Goal: Information Seeking & Learning: Learn about a topic

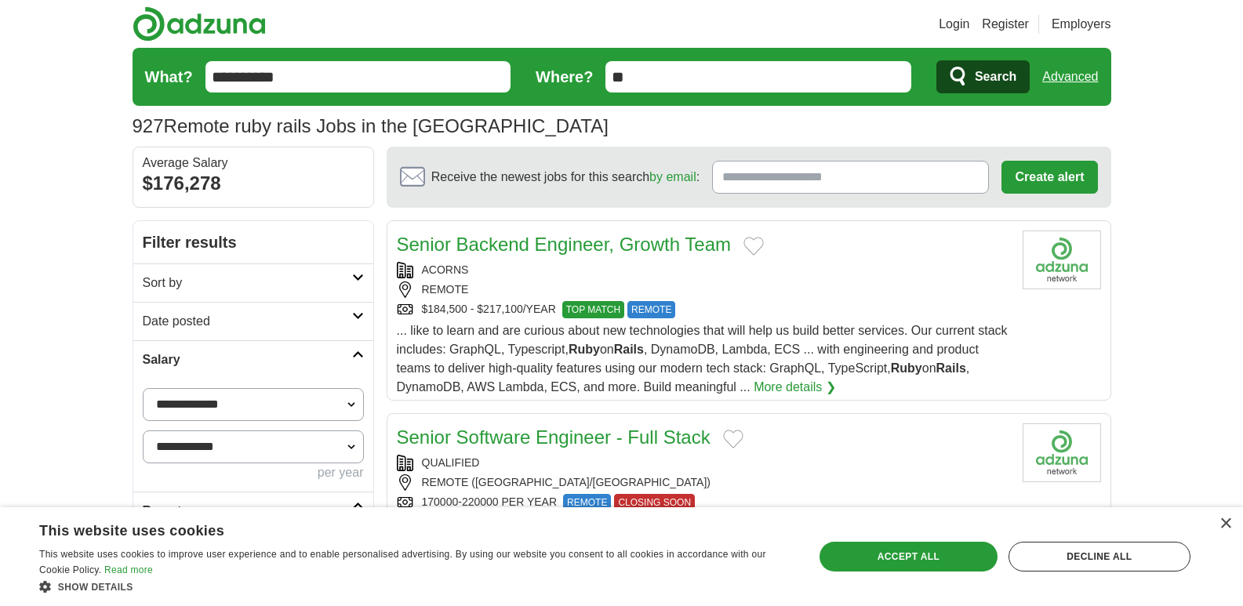
drag, startPoint x: 0, startPoint y: 0, endPoint x: 186, endPoint y: 82, distance: 203.0
click at [186, 82] on form "**********" at bounding box center [622, 77] width 979 height 58
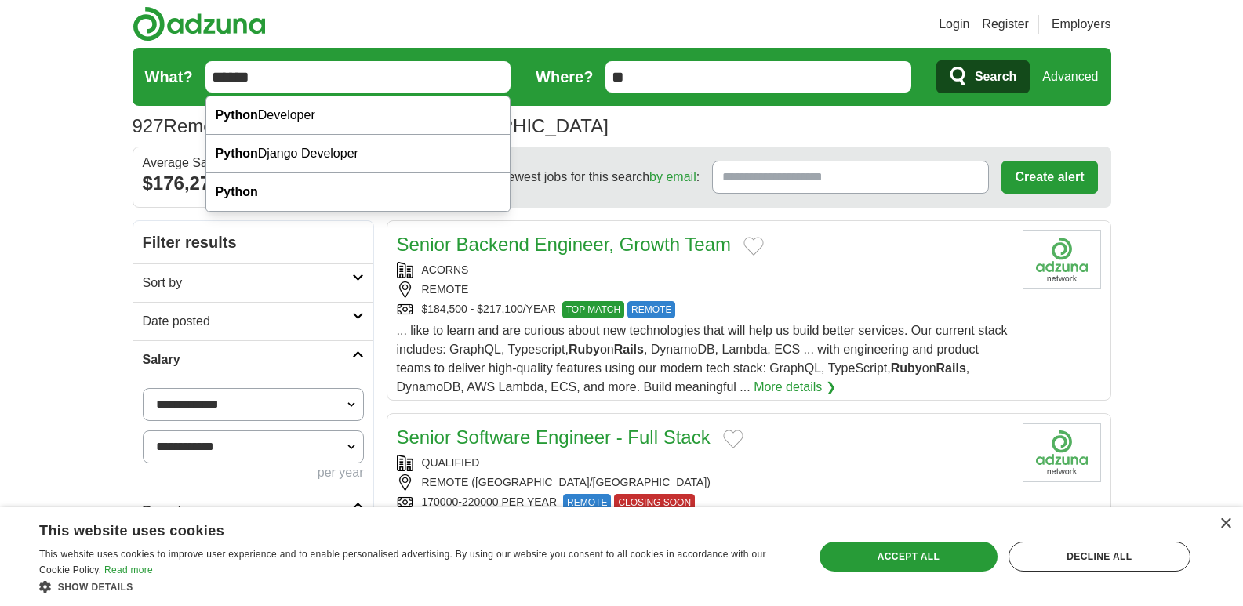
type input "******"
click at [936, 60] on button "Search" at bounding box center [982, 76] width 93 height 33
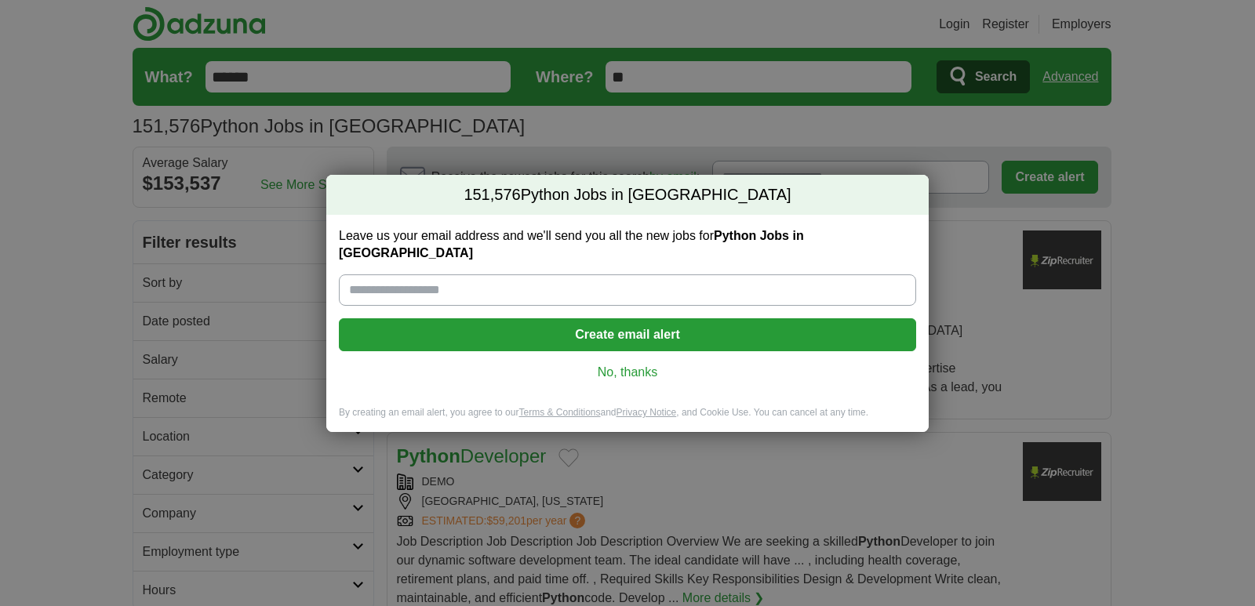
click at [605, 364] on link "No, thanks" at bounding box center [627, 372] width 552 height 17
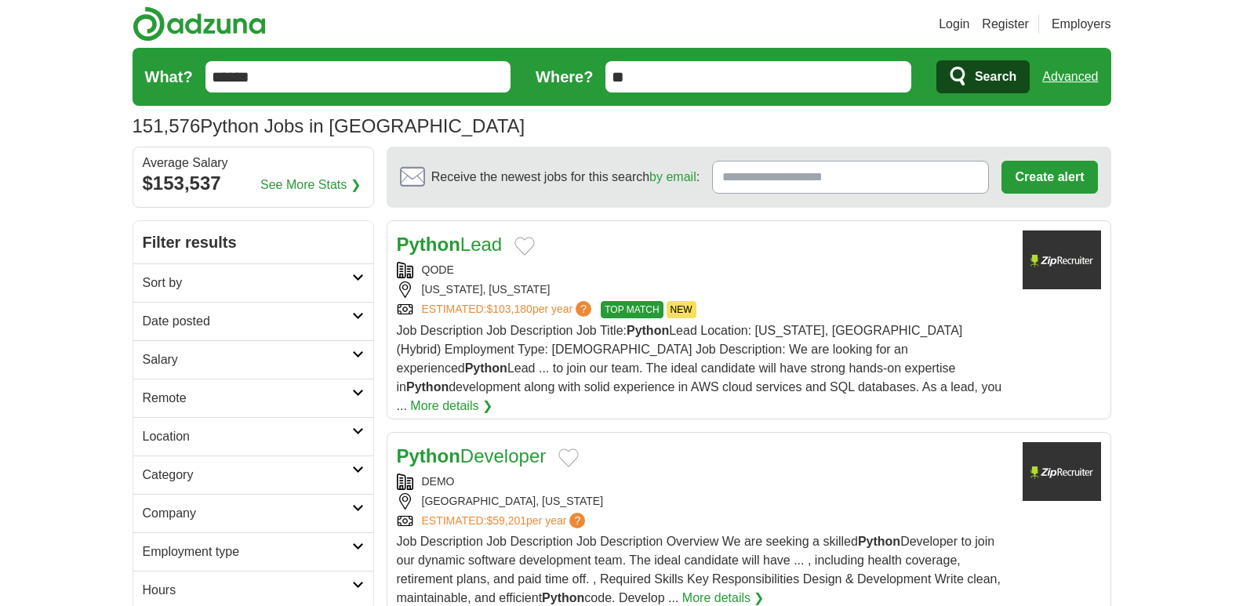
click at [311, 327] on h2 "Date posted" at bounding box center [247, 321] width 209 height 19
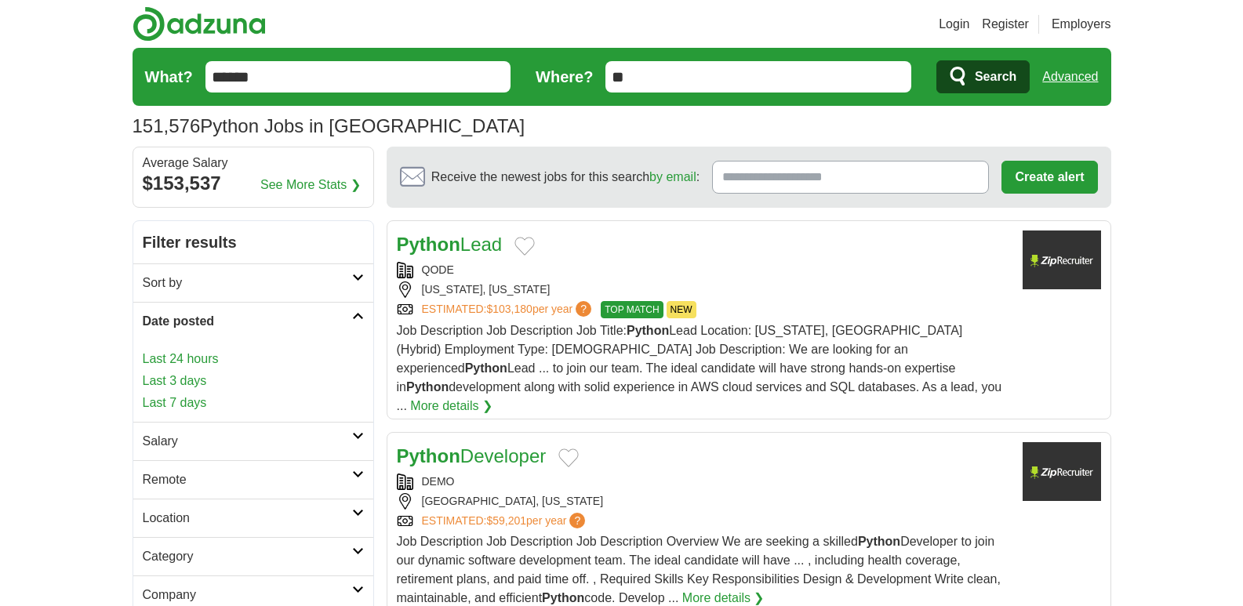
click at [184, 377] on link "Last 3 days" at bounding box center [253, 381] width 221 height 19
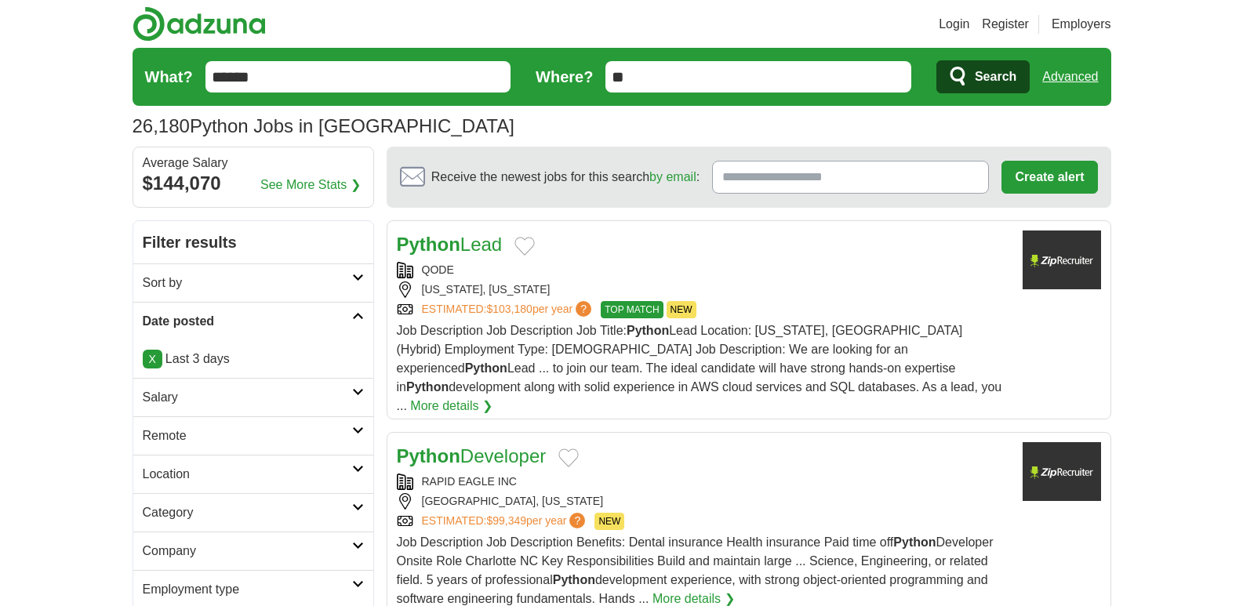
click at [167, 434] on h2 "Remote" at bounding box center [247, 436] width 209 height 19
click at [178, 477] on link "Remote jobs" at bounding box center [178, 473] width 71 height 13
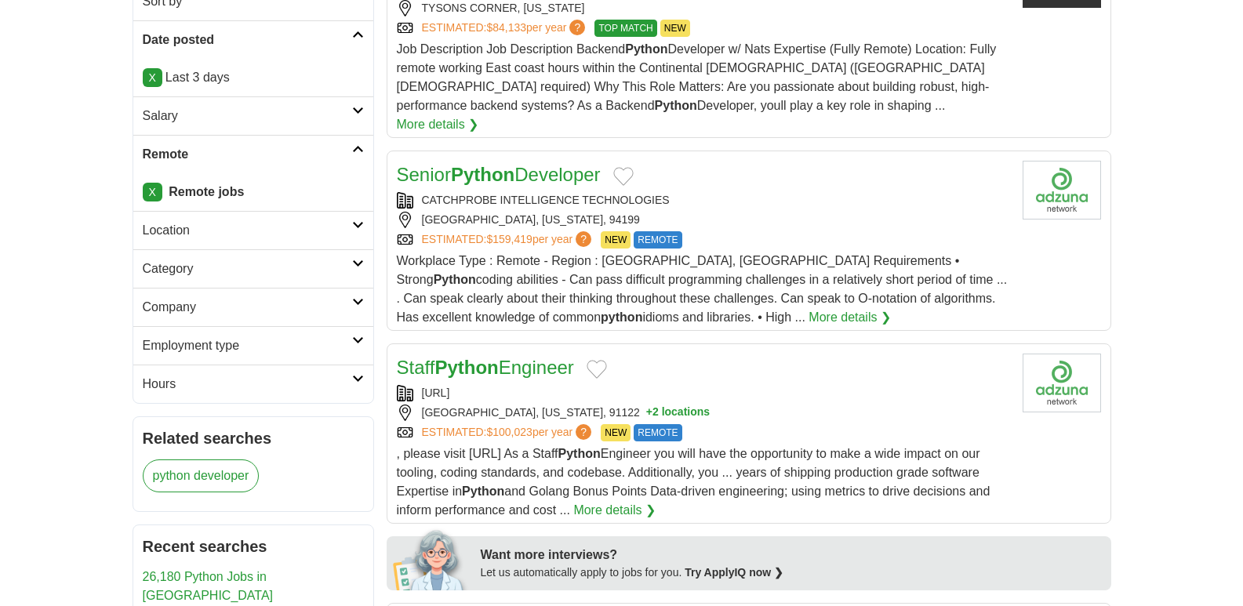
scroll to position [282, 0]
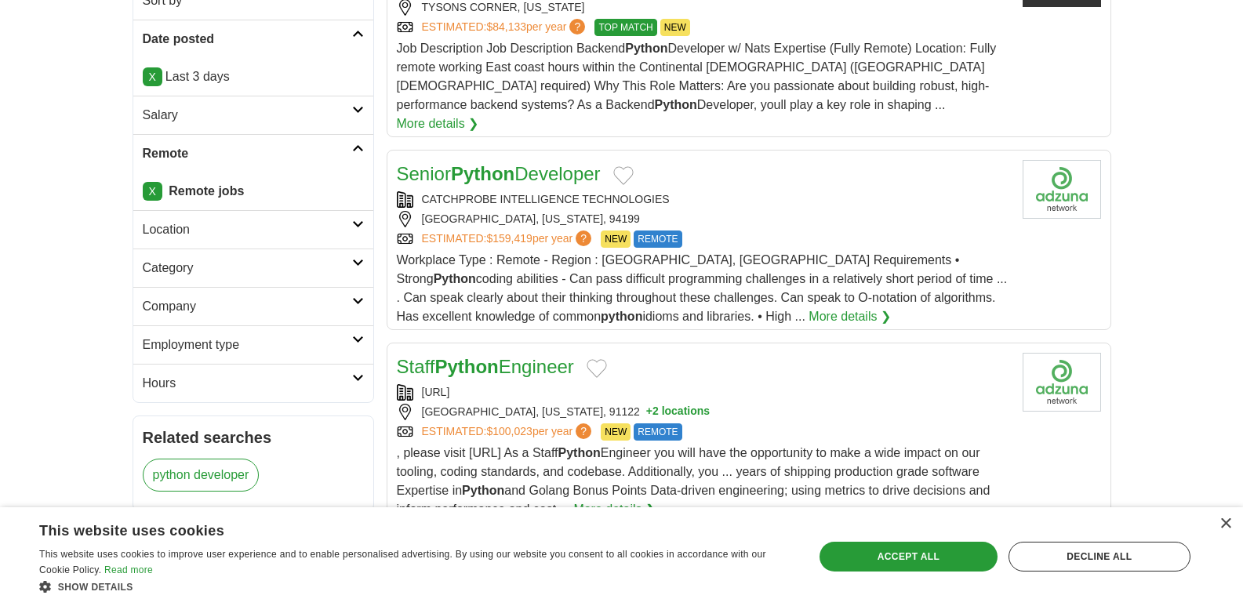
click at [166, 118] on h2 "Salary" at bounding box center [247, 115] width 209 height 19
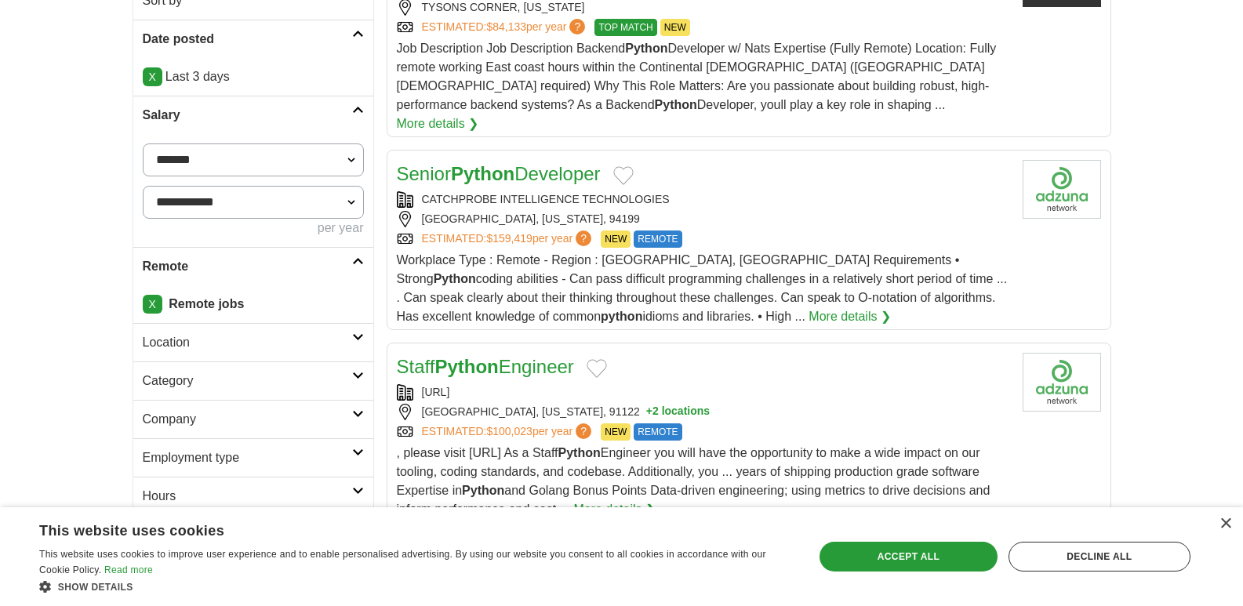
click at [197, 153] on select "**********" at bounding box center [253, 160] width 221 height 33
select select "******"
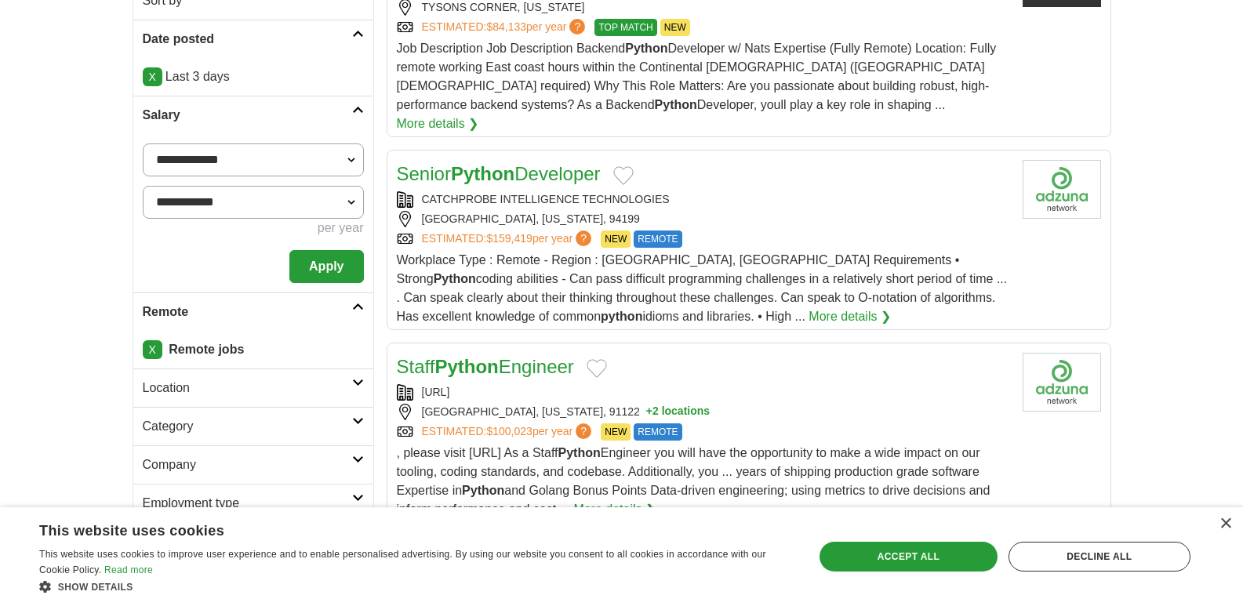
click at [344, 267] on button "Apply" at bounding box center [326, 266] width 74 height 33
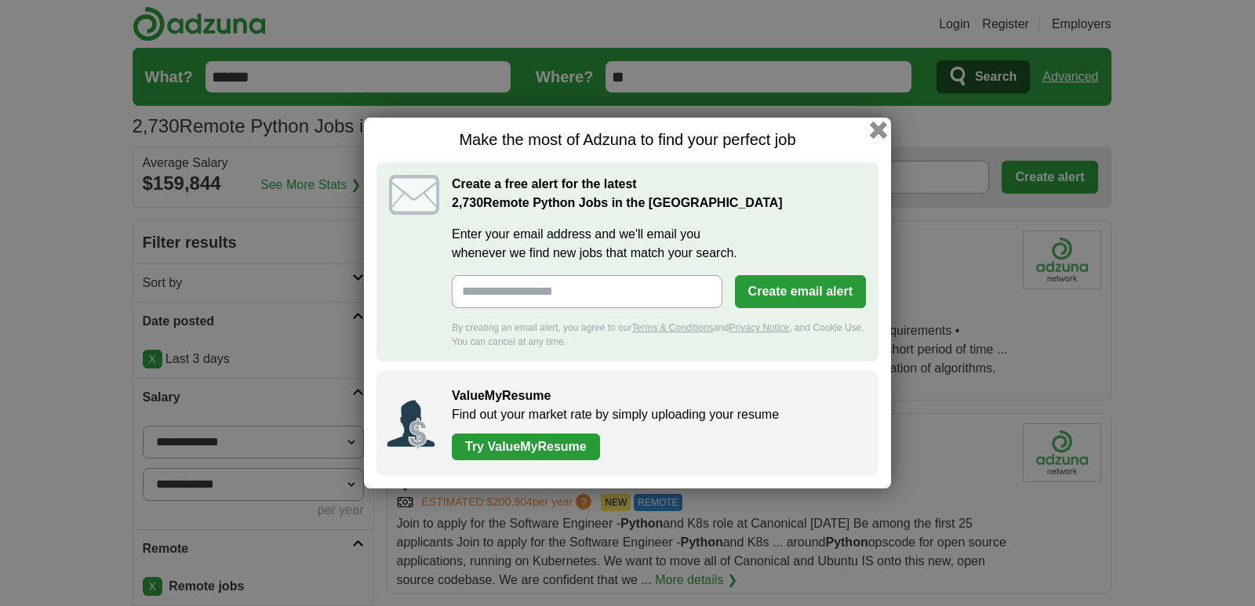
click at [874, 129] on button "button" at bounding box center [878, 130] width 17 height 17
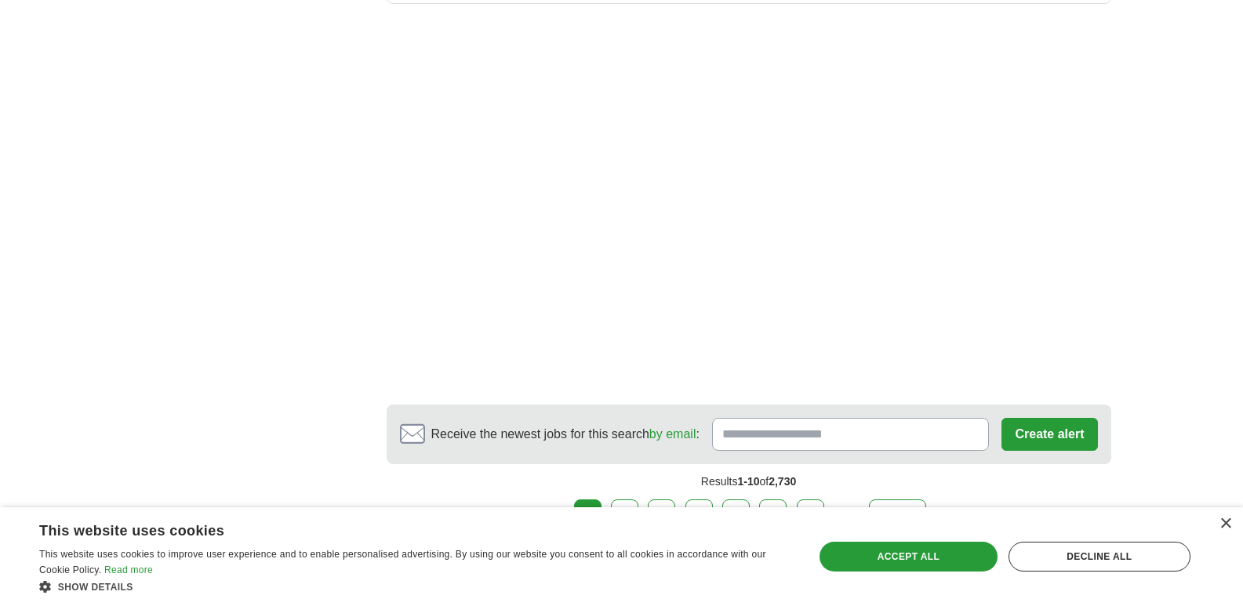
scroll to position [2290, 0]
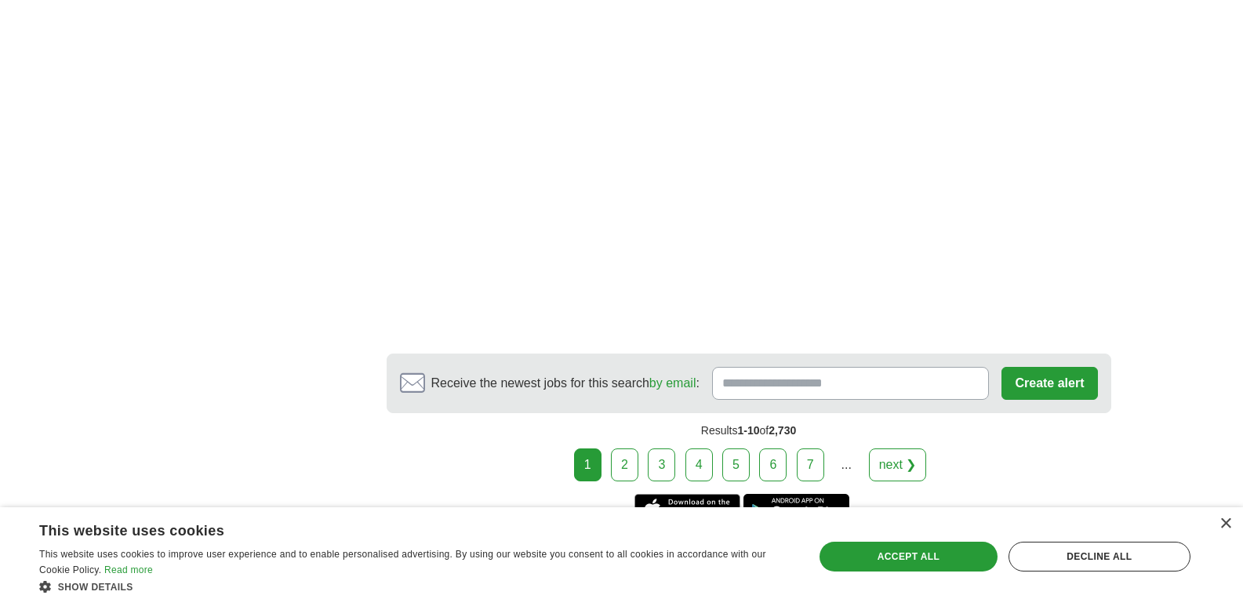
click at [623, 456] on link "2" at bounding box center [624, 465] width 27 height 33
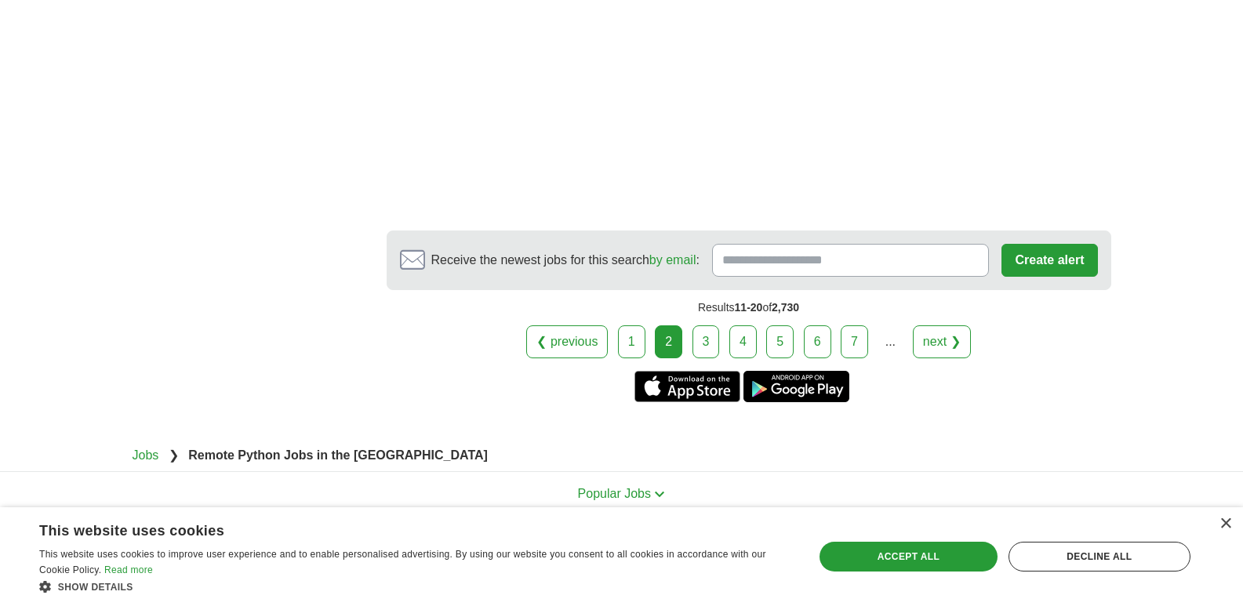
scroll to position [2478, 0]
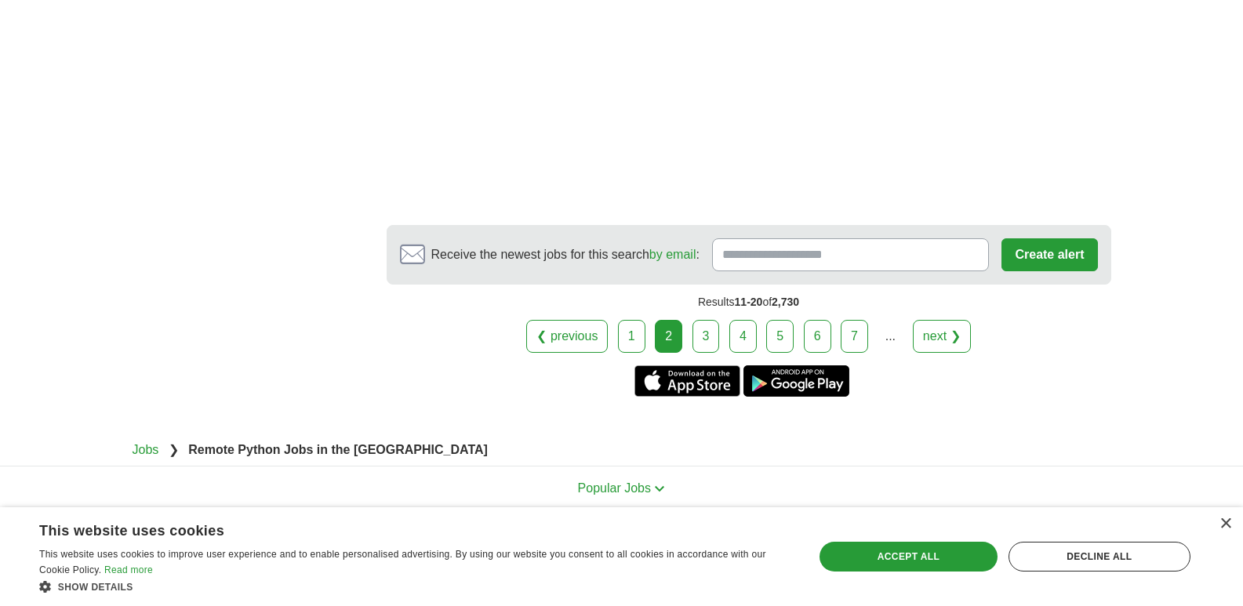
click at [696, 320] on link "3" at bounding box center [705, 336] width 27 height 33
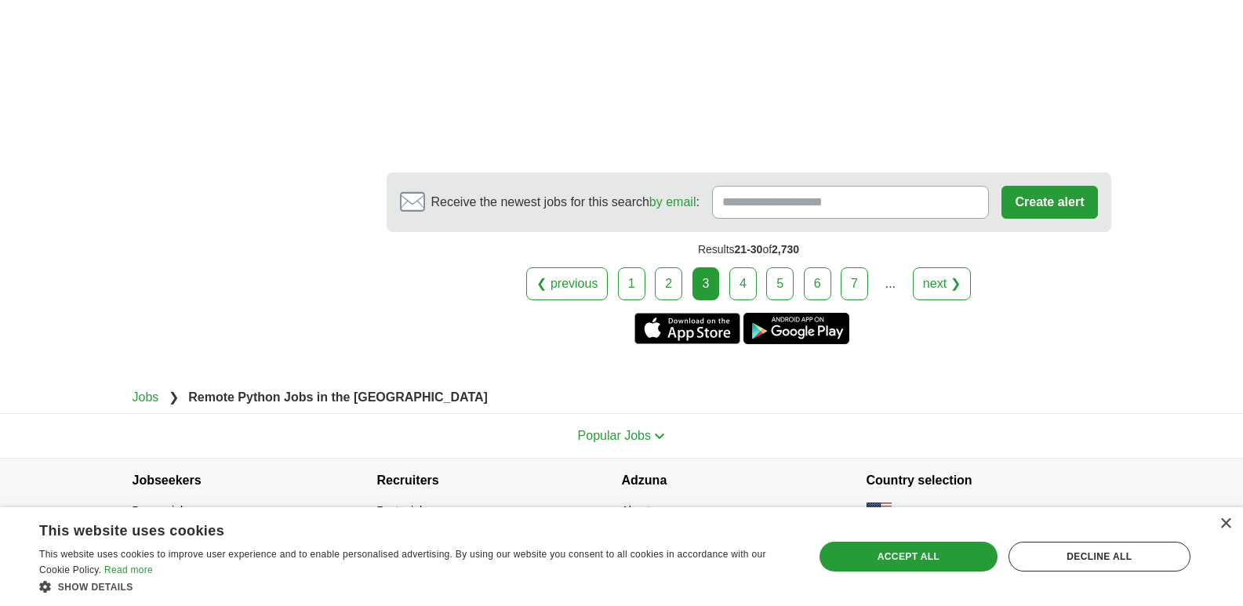
scroll to position [2381, 0]
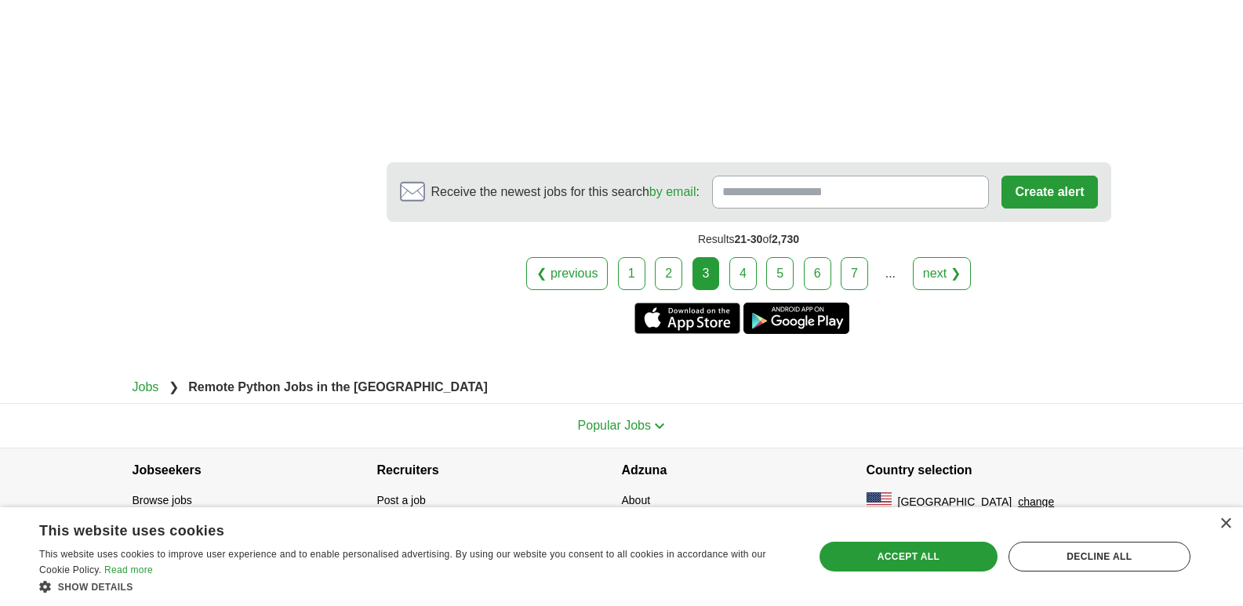
click at [738, 279] on link "4" at bounding box center [742, 273] width 27 height 33
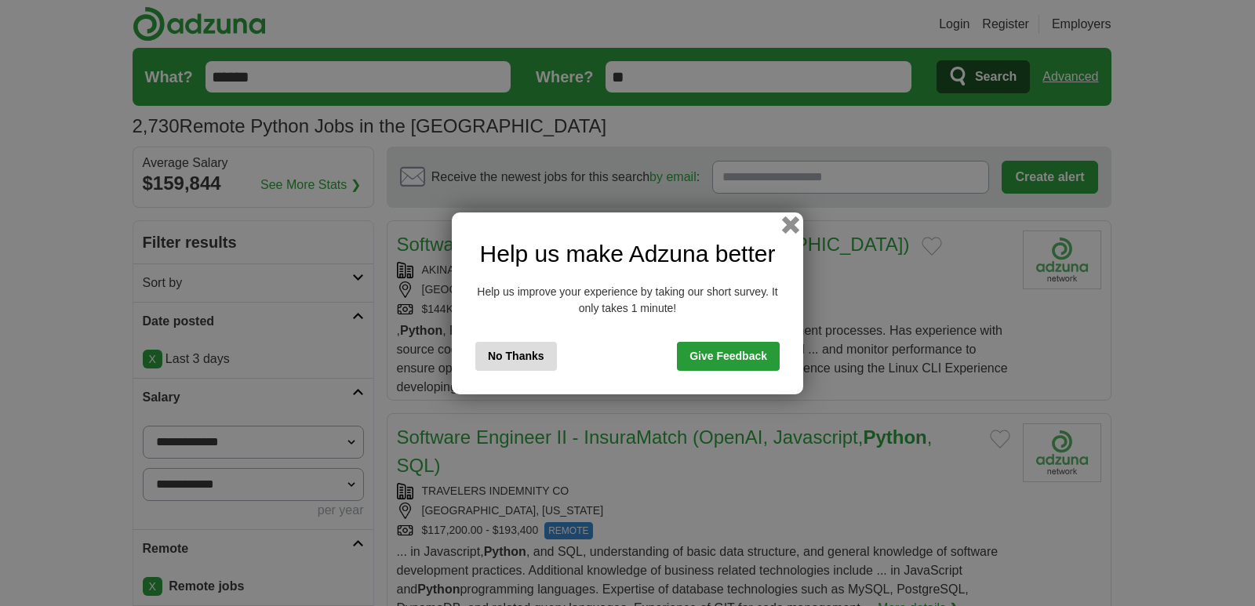
click at [786, 225] on button "button" at bounding box center [790, 224] width 17 height 17
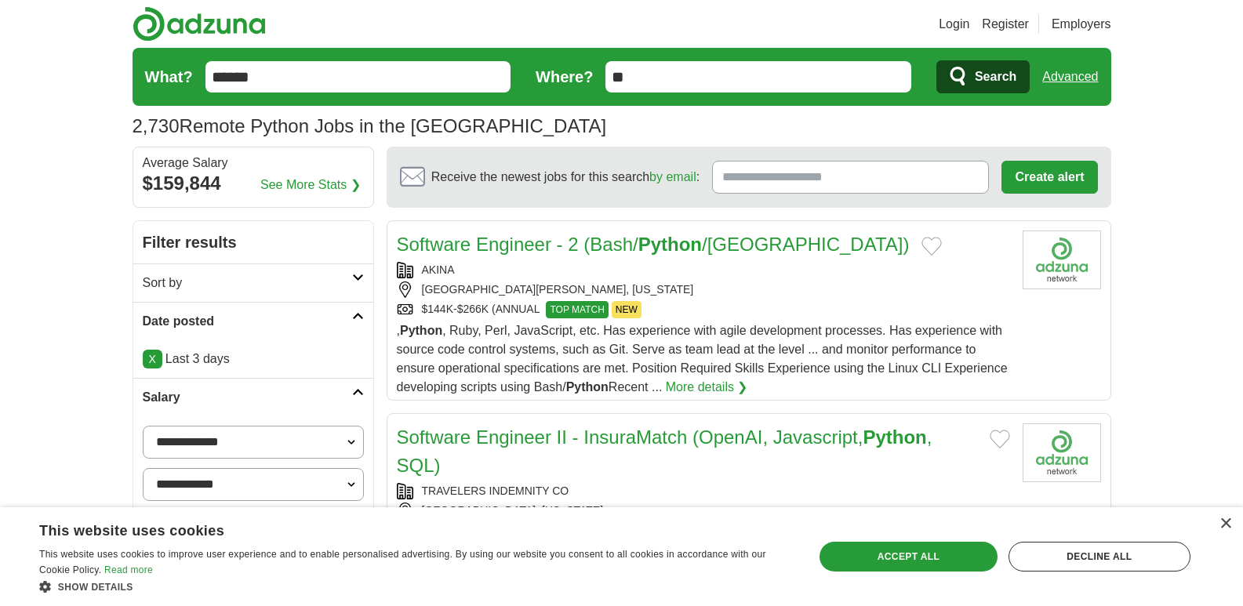
click at [630, 463] on h2 "Software Engineer II - InsuraMatch (OpenAI, Javascript, Python , SQL)" at bounding box center [687, 451] width 580 height 56
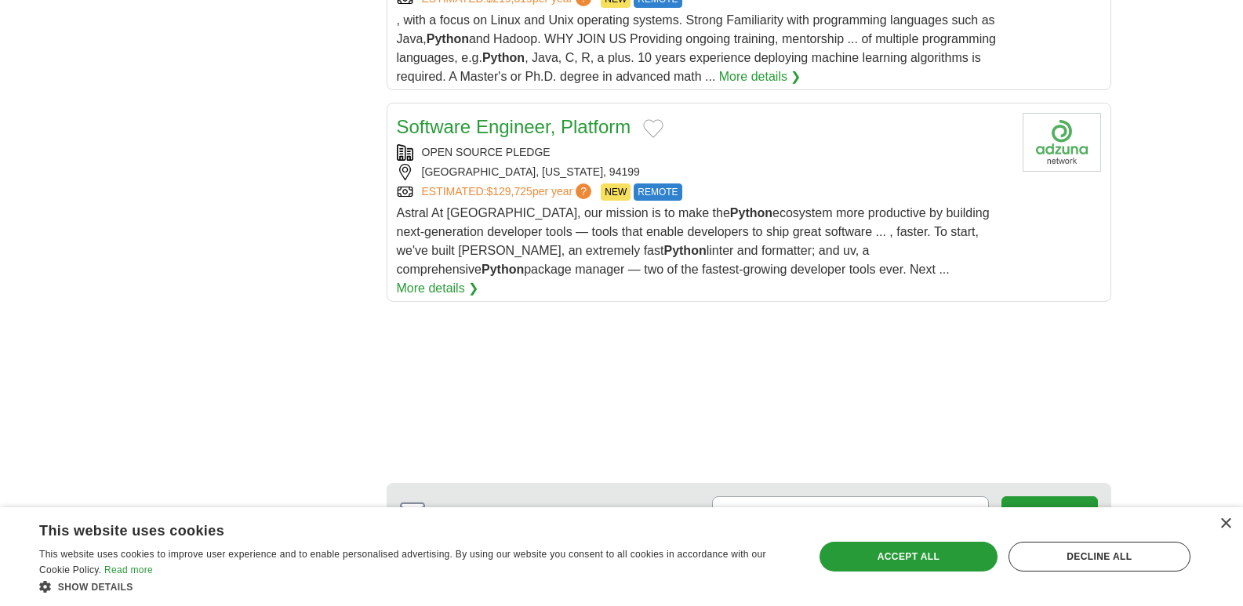
scroll to position [2070, 0]
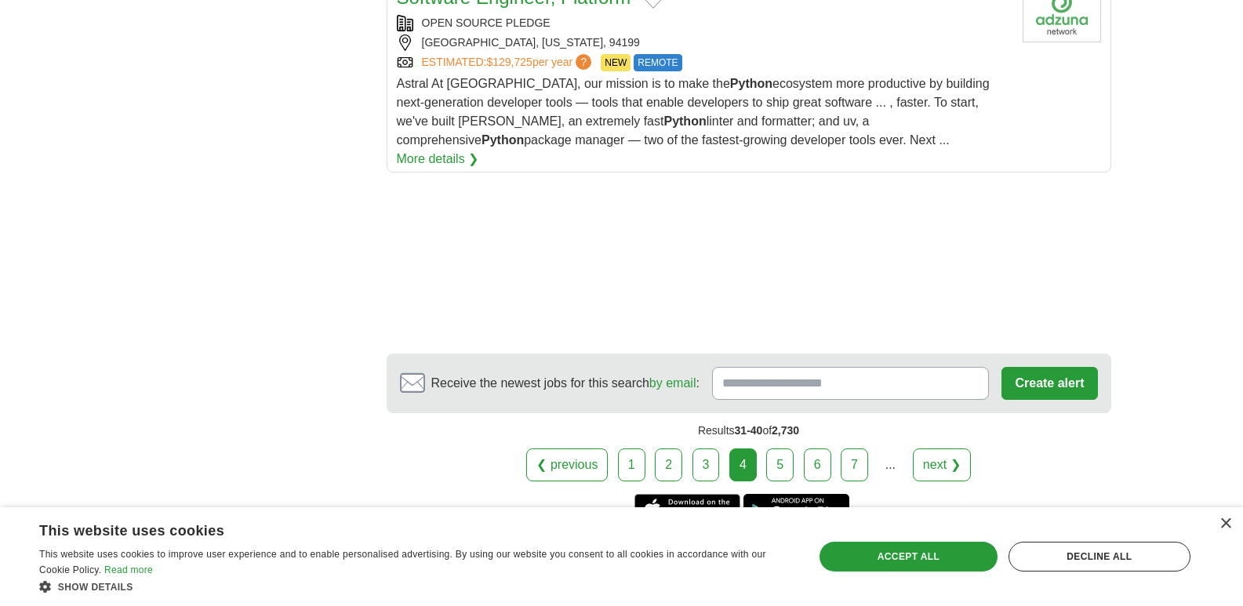
click at [790, 449] on link "5" at bounding box center [779, 465] width 27 height 33
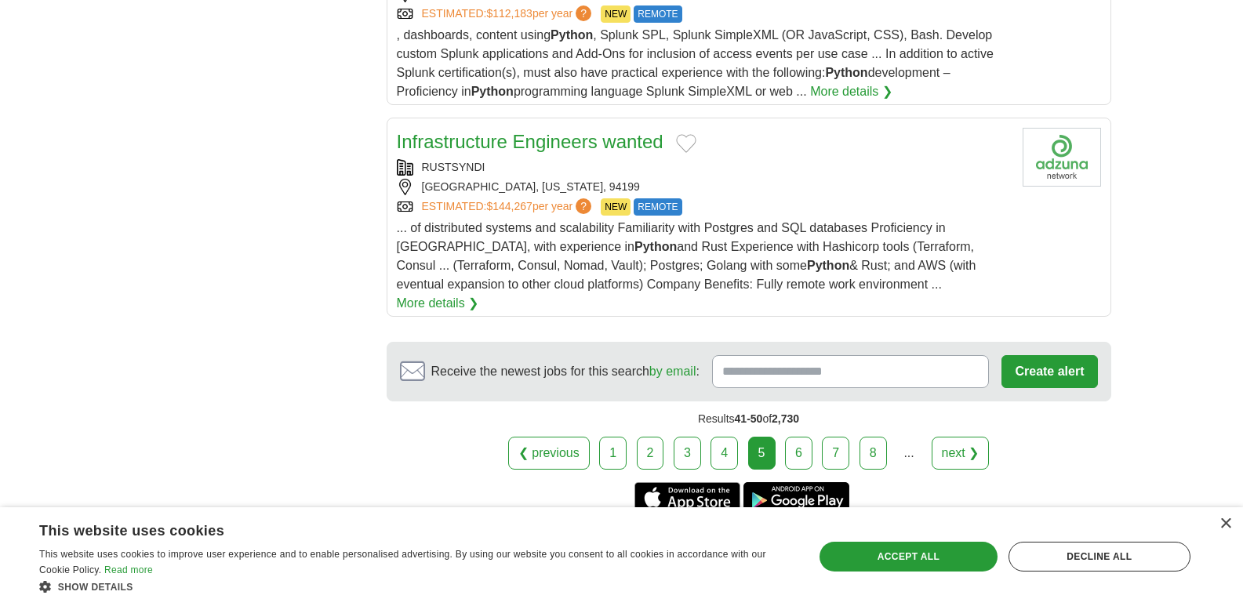
scroll to position [2070, 0]
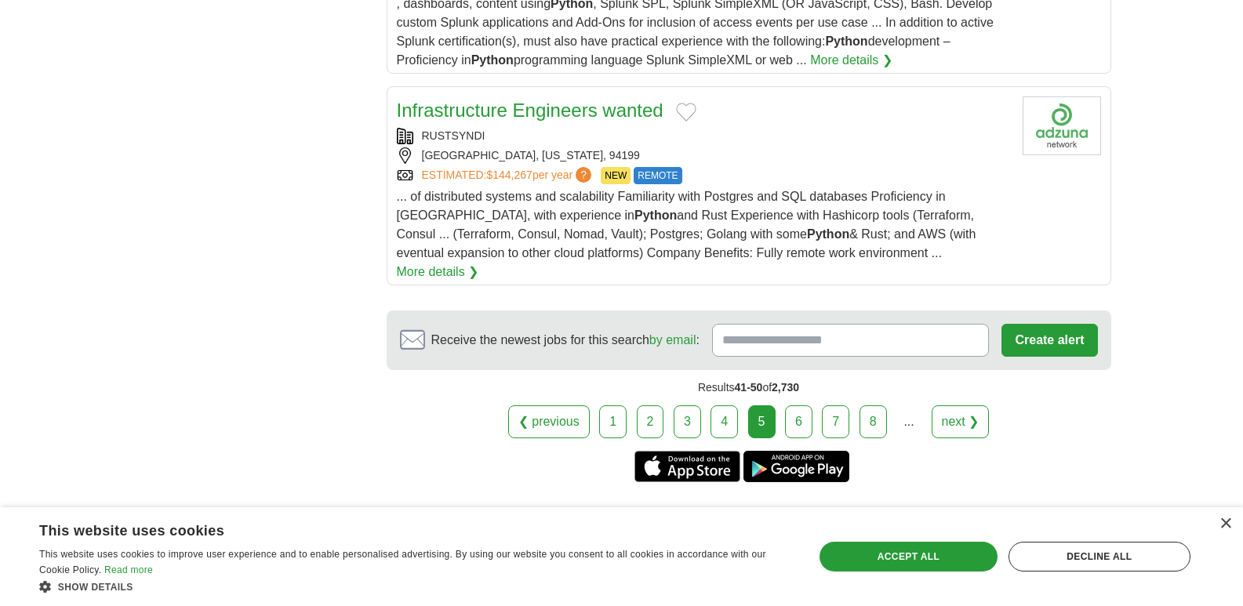
click at [810, 405] on link "6" at bounding box center [798, 421] width 27 height 33
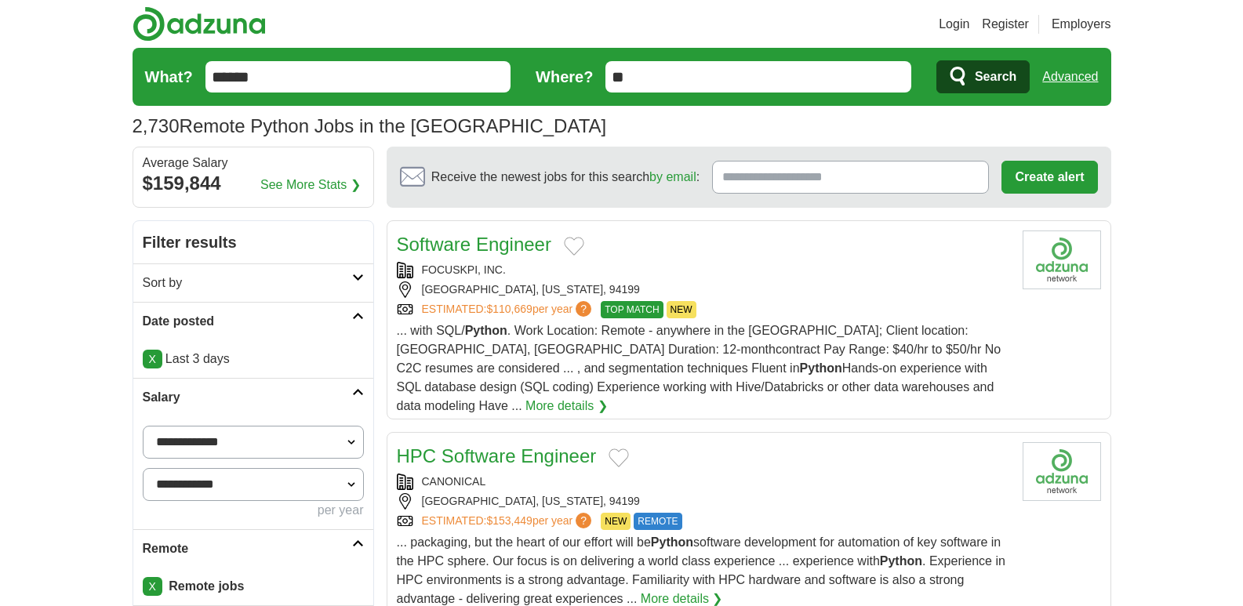
click at [461, 238] on link "Software Engineer" at bounding box center [474, 244] width 154 height 21
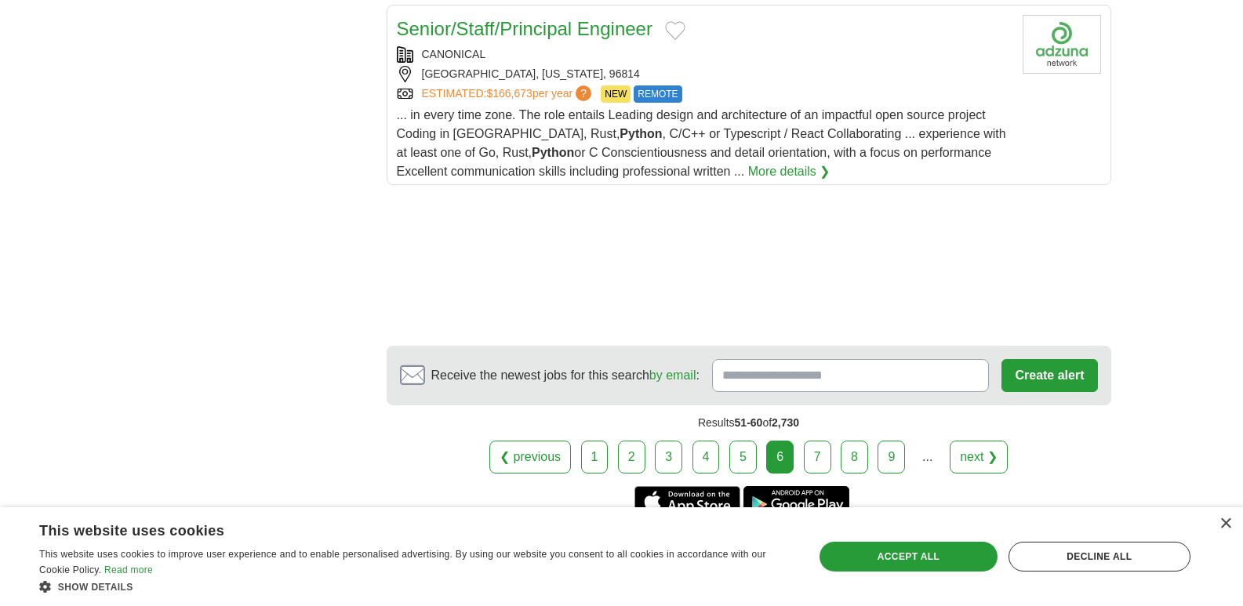
scroll to position [2164, 0]
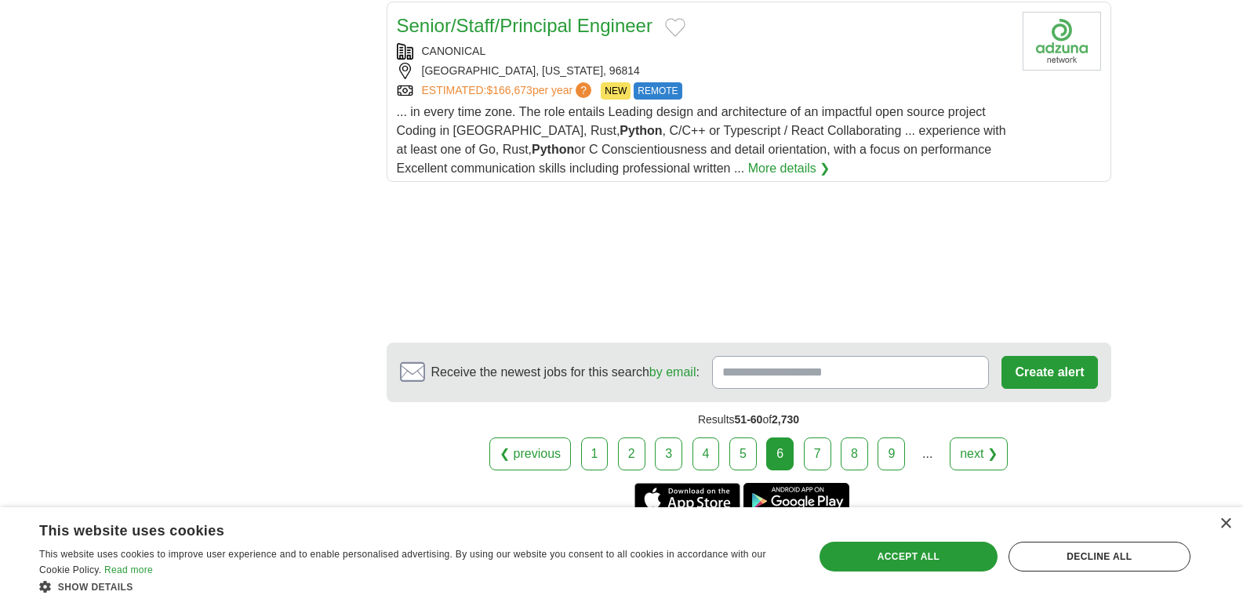
click at [808, 438] on link "7" at bounding box center [817, 454] width 27 height 33
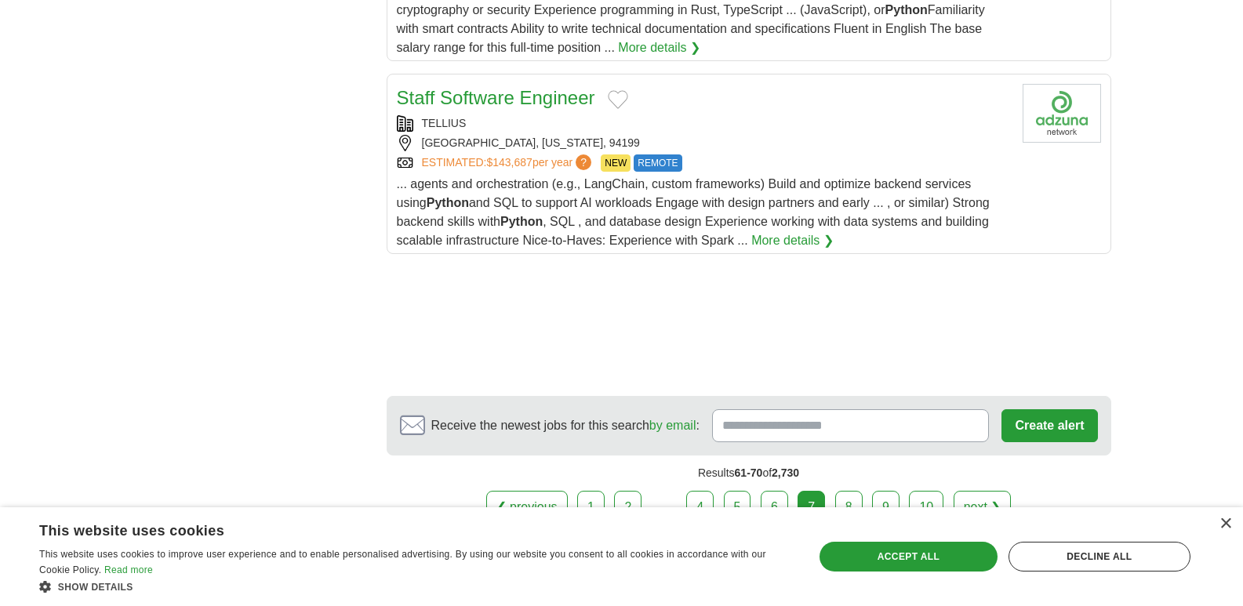
scroll to position [2039, 0]
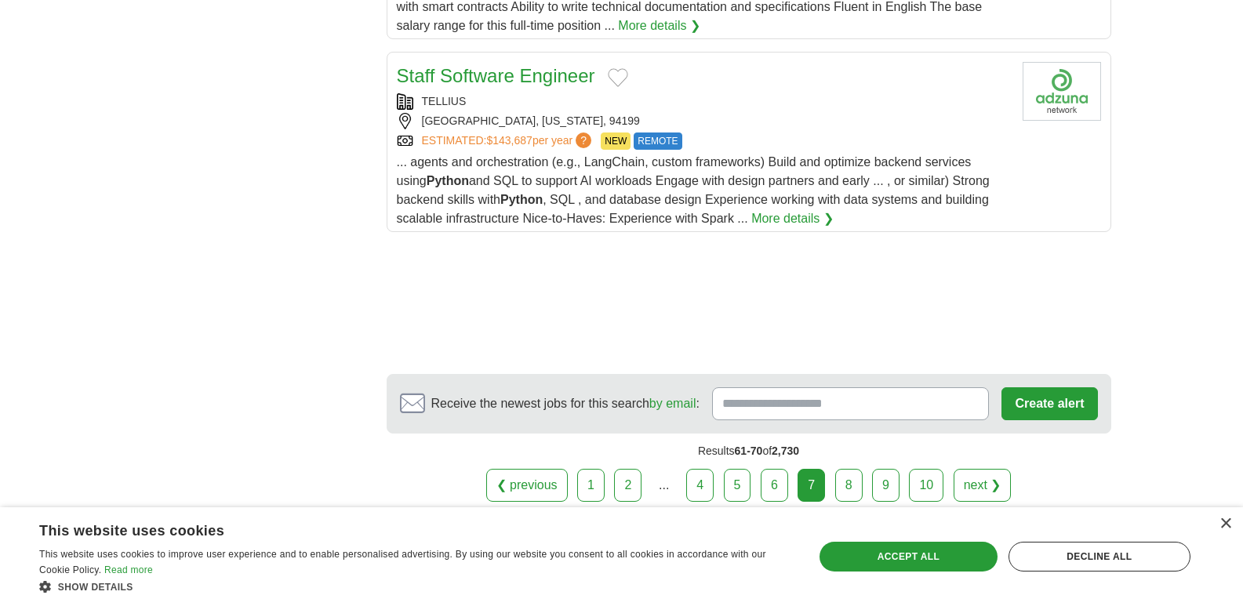
click at [839, 470] on link "8" at bounding box center [848, 485] width 27 height 33
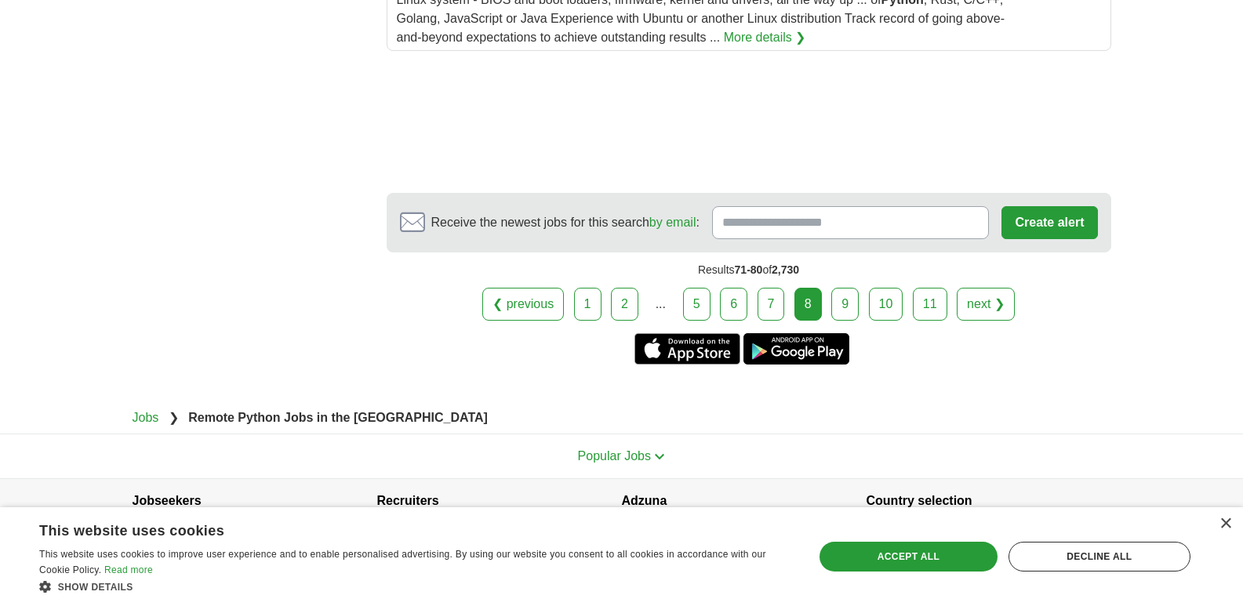
scroll to position [2317, 0]
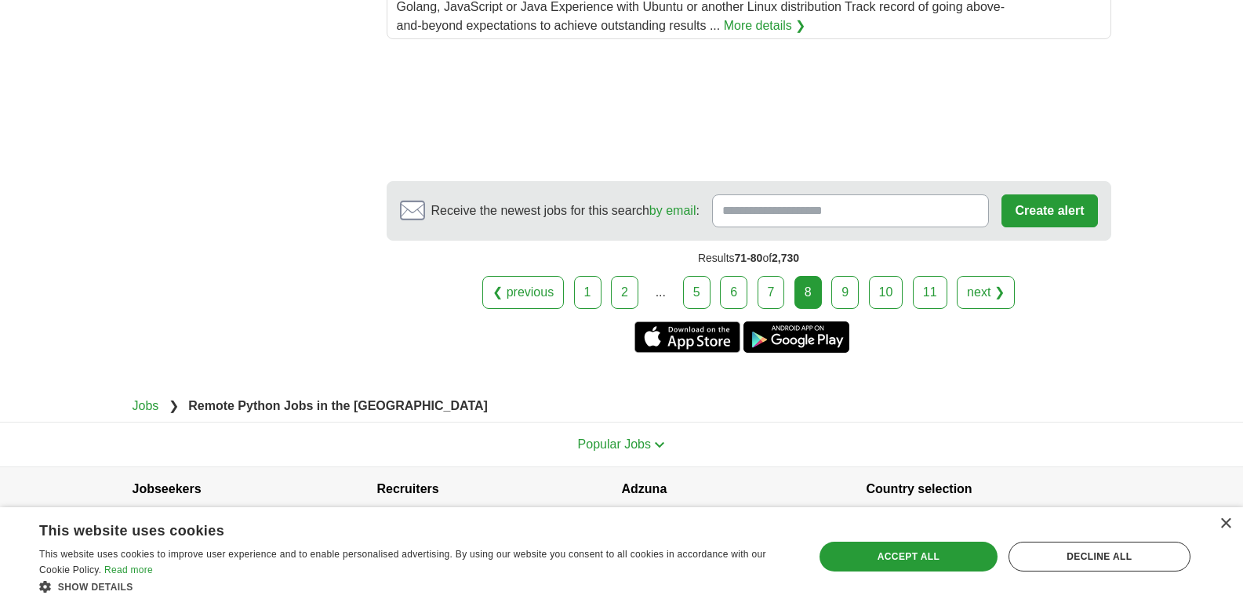
click at [838, 276] on link "9" at bounding box center [844, 292] width 27 height 33
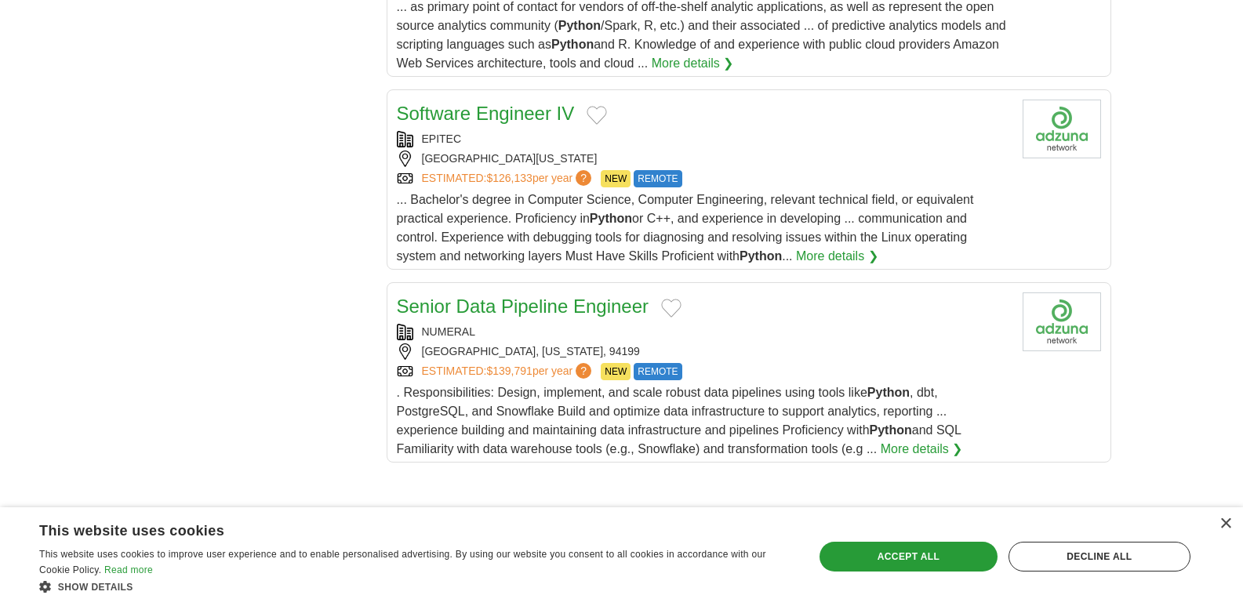
scroll to position [1819, 0]
drag, startPoint x: 507, startPoint y: 109, endPoint x: 347, endPoint y: 172, distance: 171.8
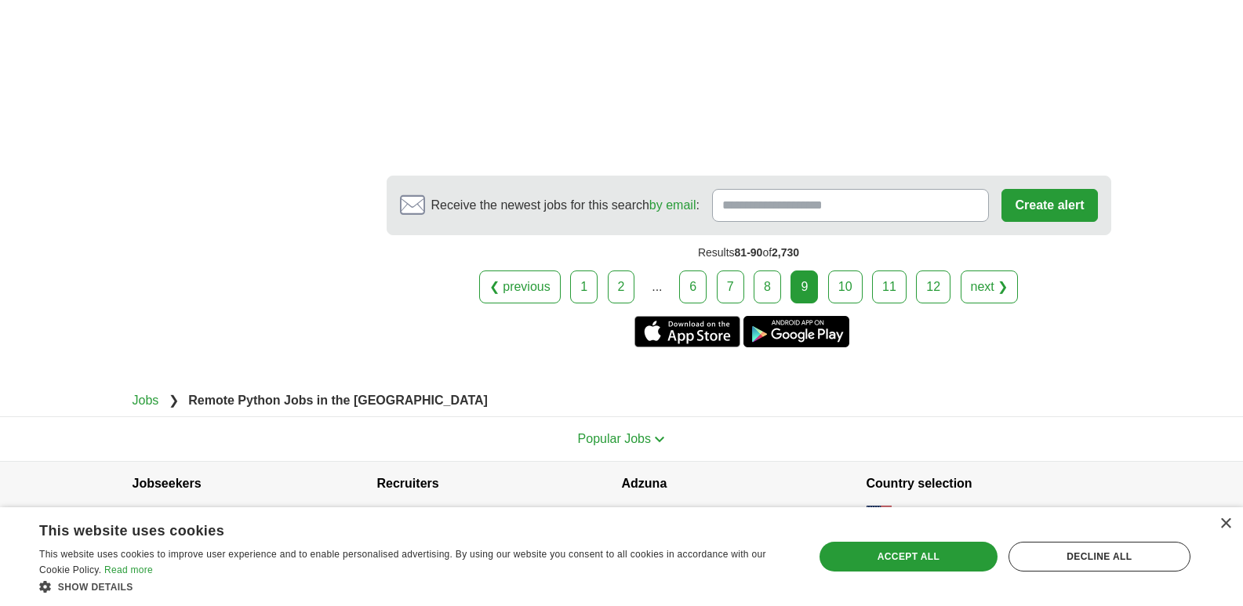
scroll to position [2290, 0]
click at [837, 296] on link "10" at bounding box center [845, 286] width 35 height 33
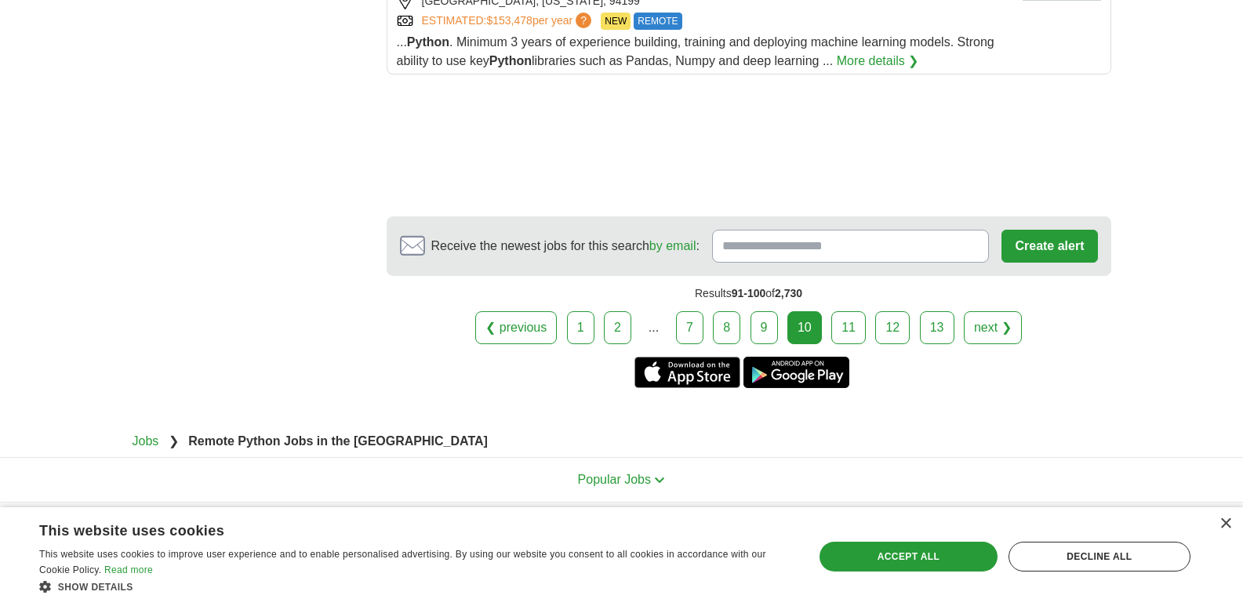
scroll to position [2156, 0]
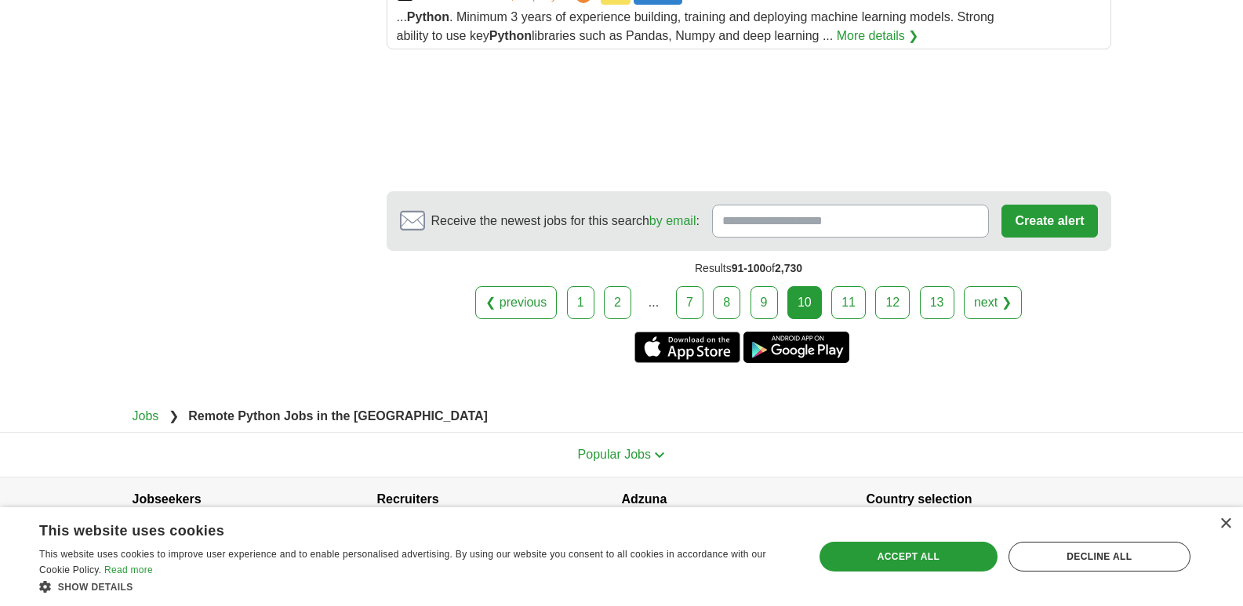
click at [837, 296] on link "11" at bounding box center [848, 302] width 35 height 33
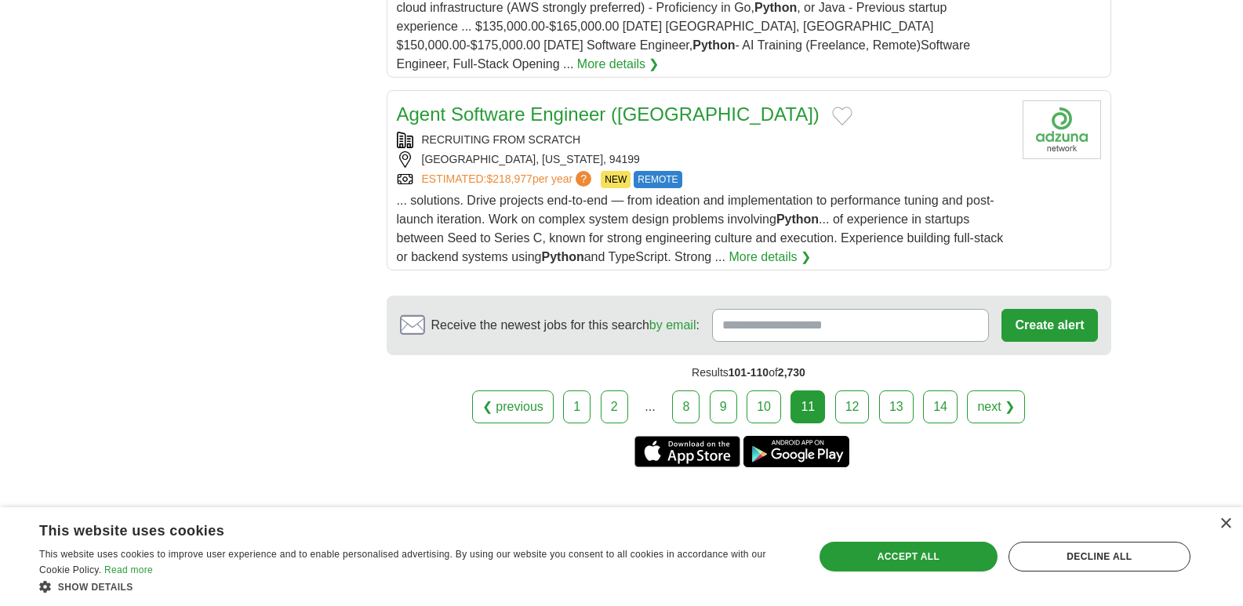
scroll to position [1997, 0]
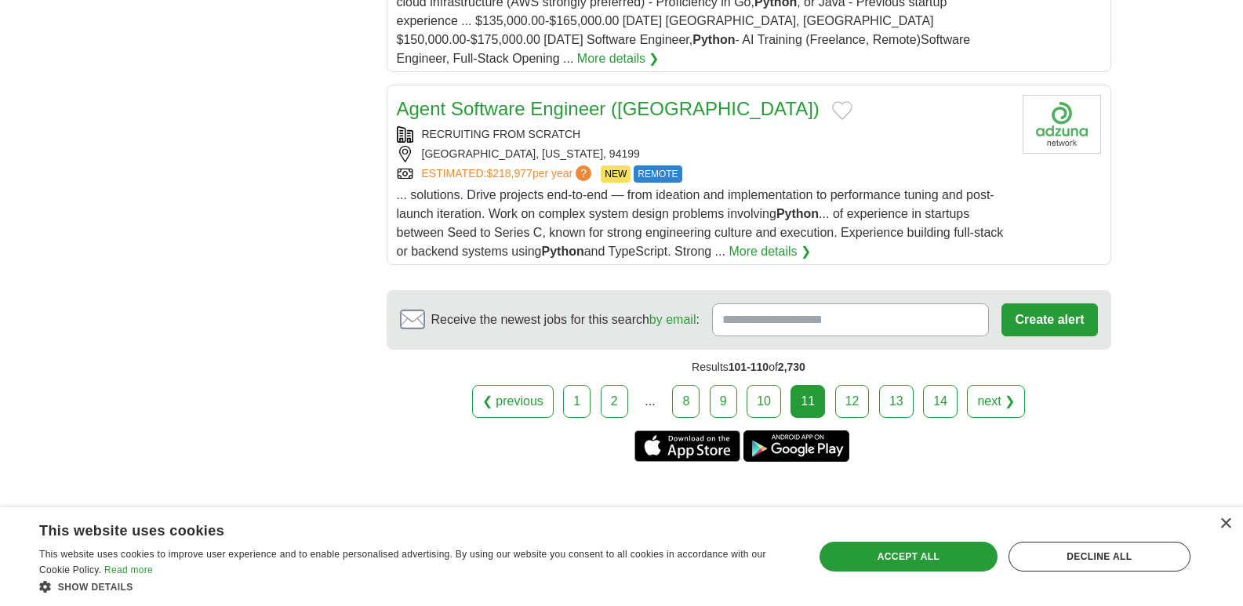
click at [853, 389] on link "12" at bounding box center [852, 401] width 35 height 33
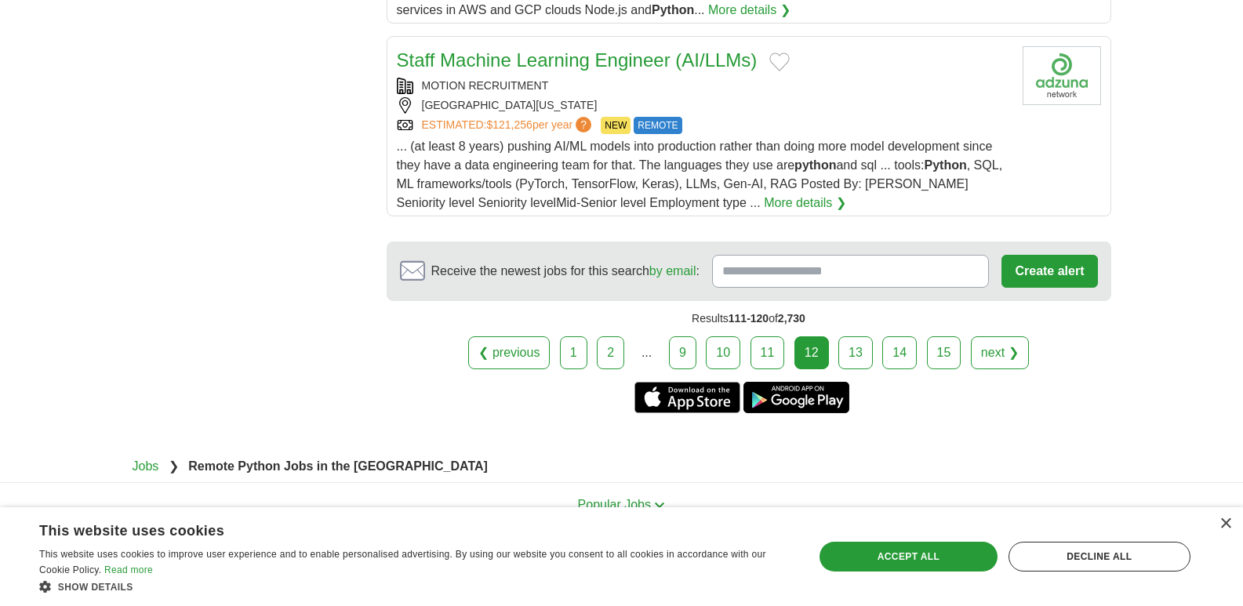
scroll to position [2106, 0]
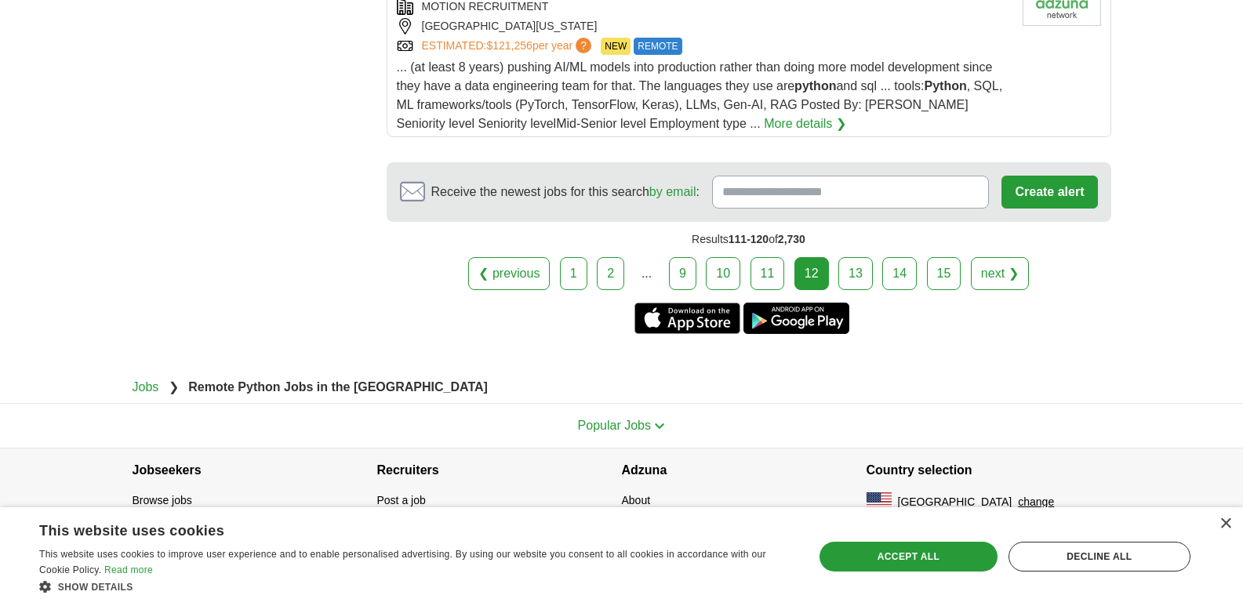
click at [859, 275] on link "13" at bounding box center [855, 273] width 35 height 33
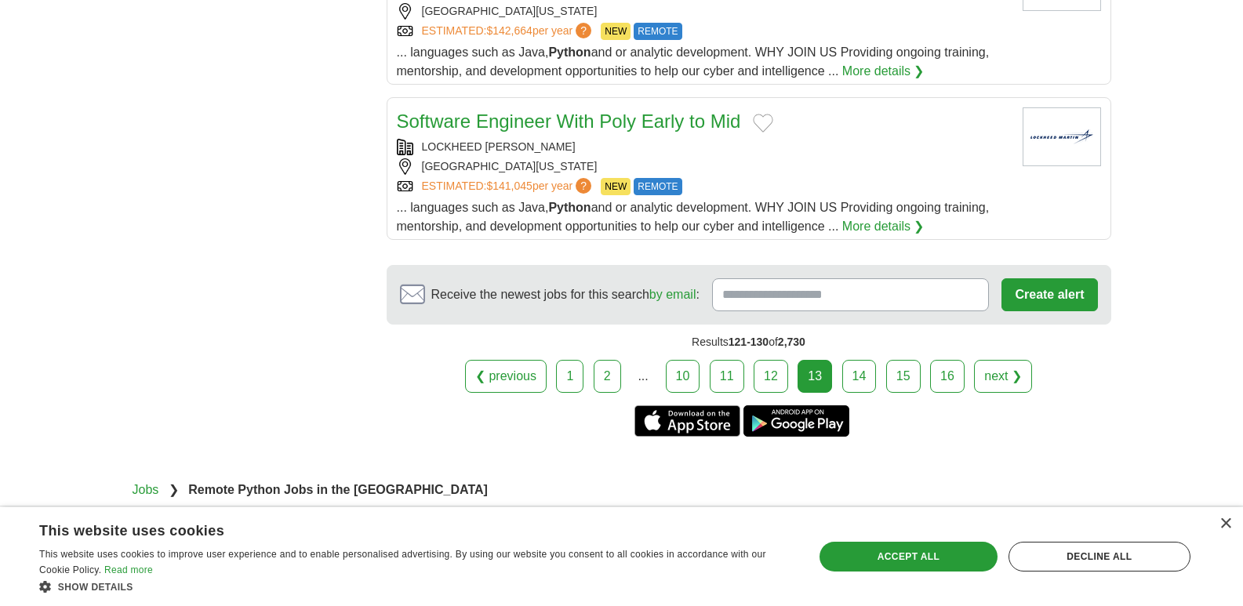
scroll to position [2008, 0]
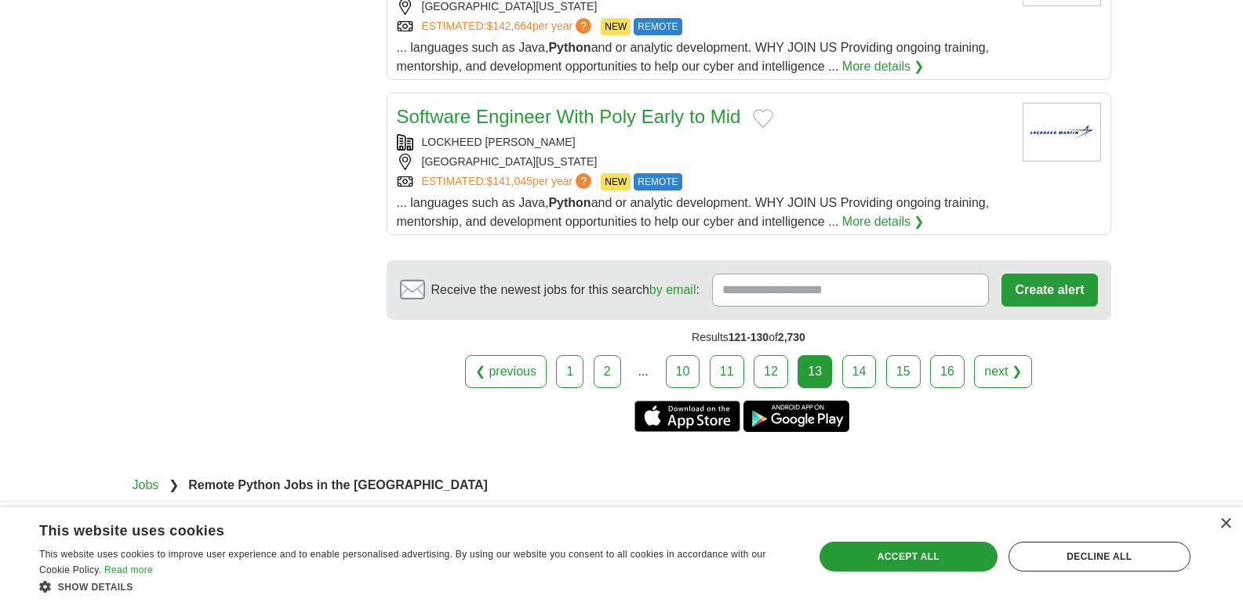
click at [868, 362] on link "14" at bounding box center [859, 371] width 35 height 33
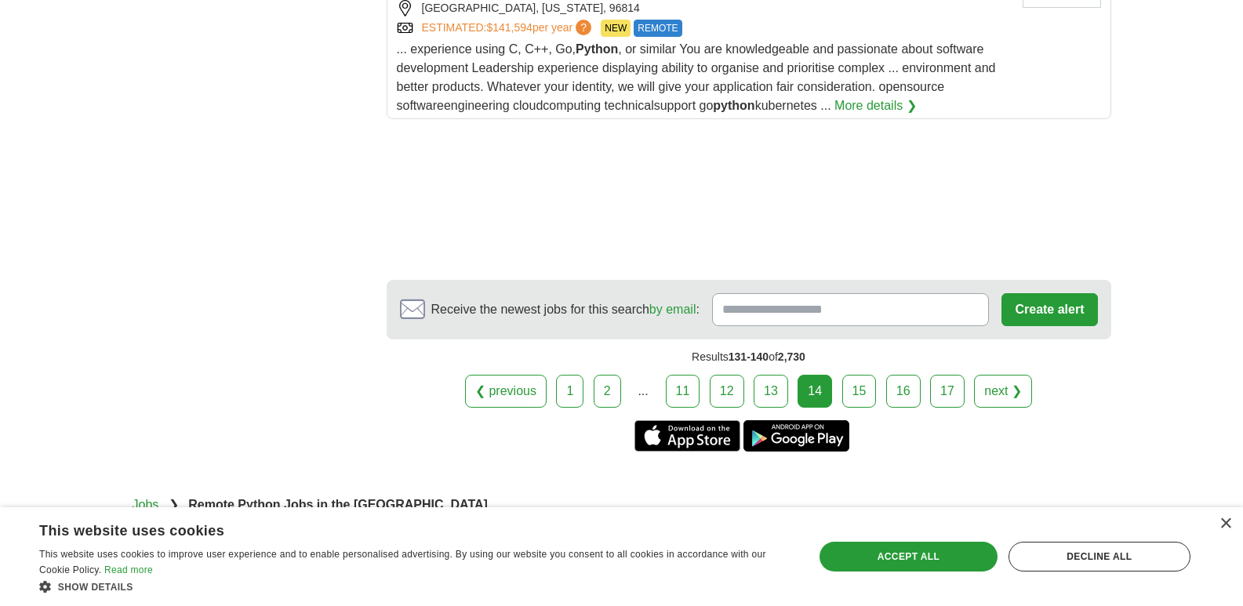
scroll to position [2039, 0]
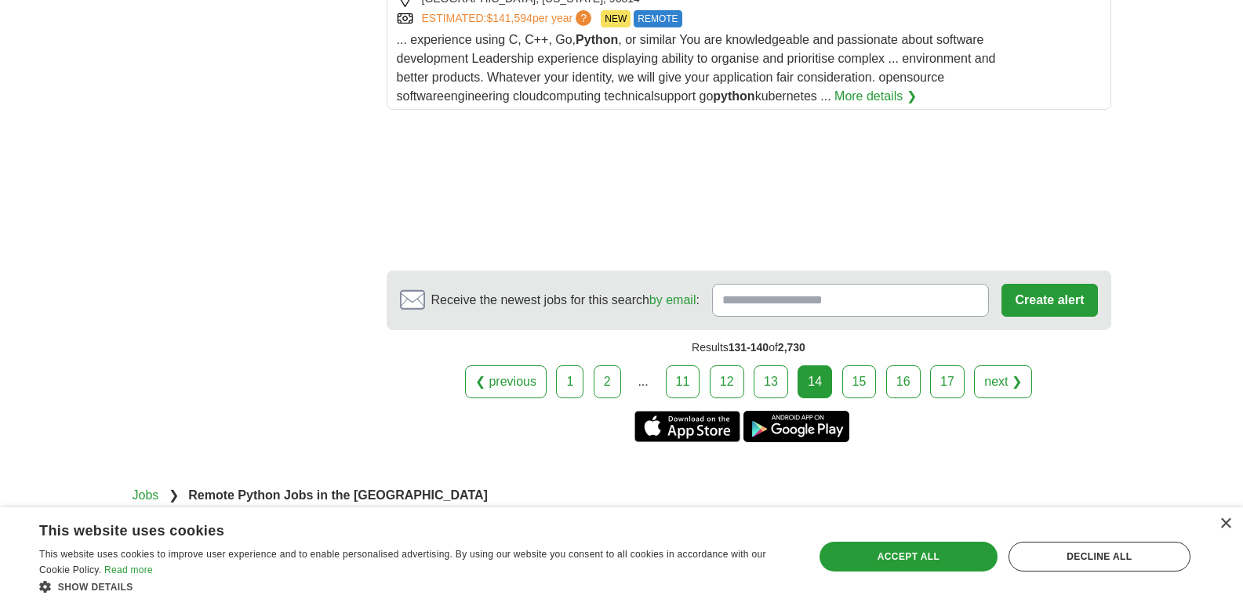
click at [867, 365] on link "15" at bounding box center [859, 381] width 35 height 33
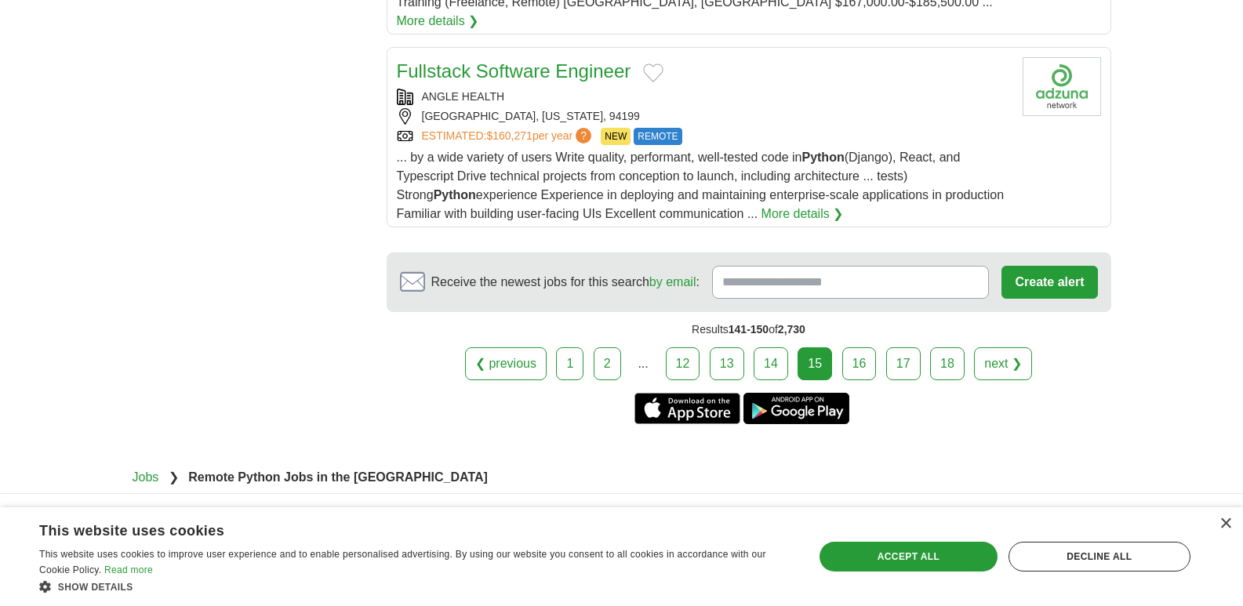
scroll to position [2008, 0]
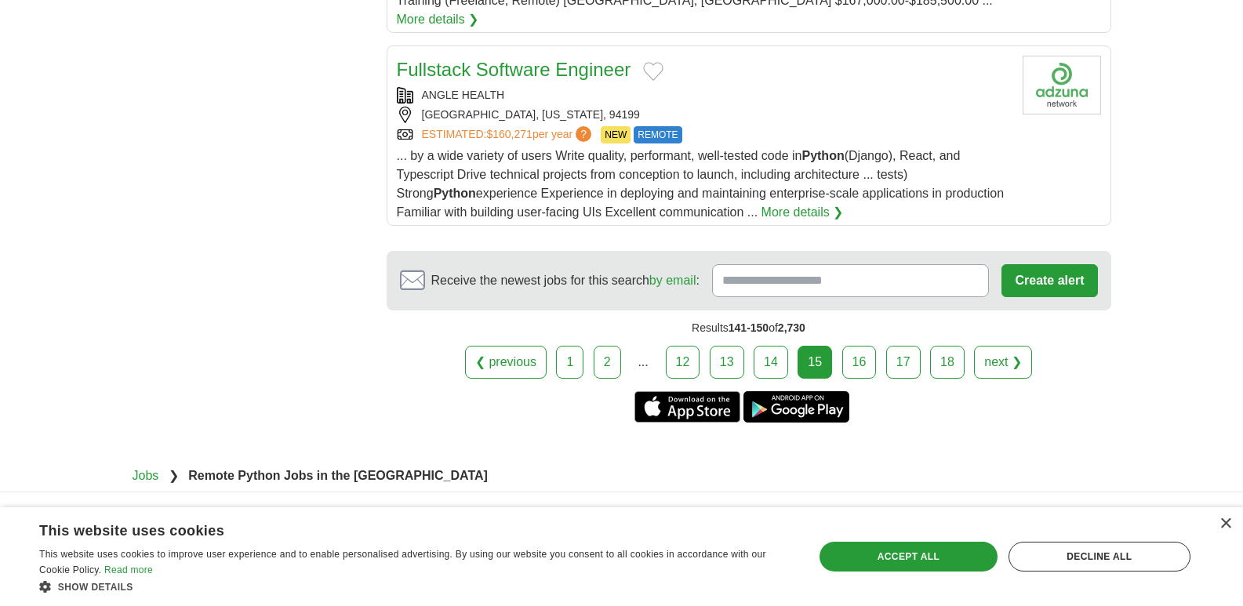
click at [850, 346] on link "16" at bounding box center [859, 362] width 35 height 33
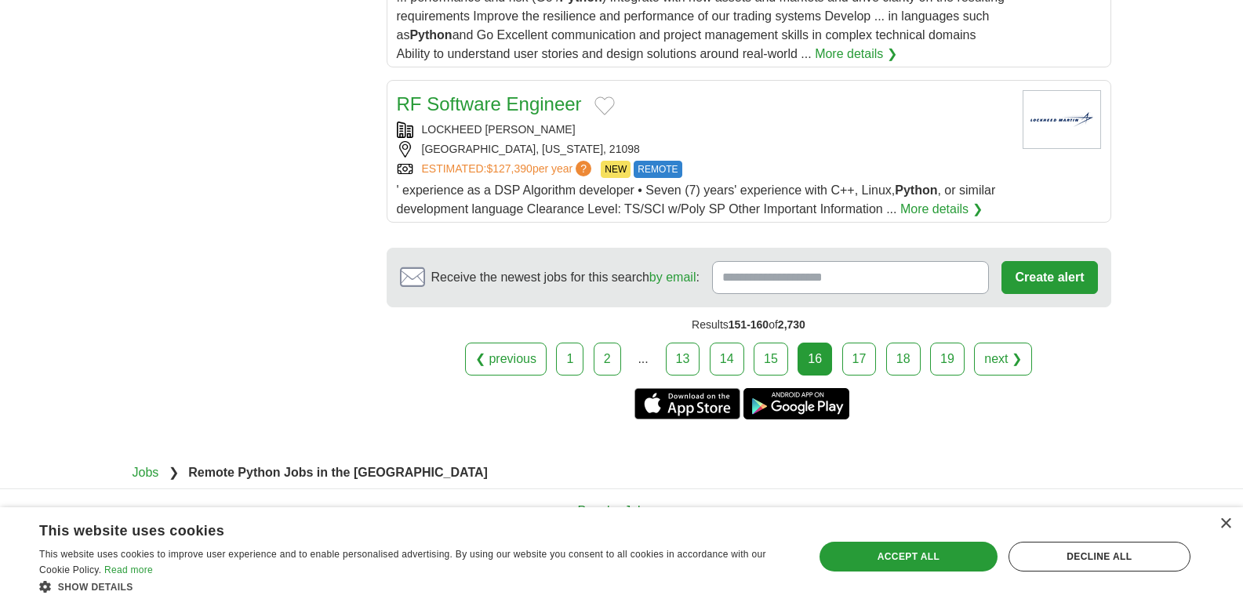
scroll to position [2070, 0]
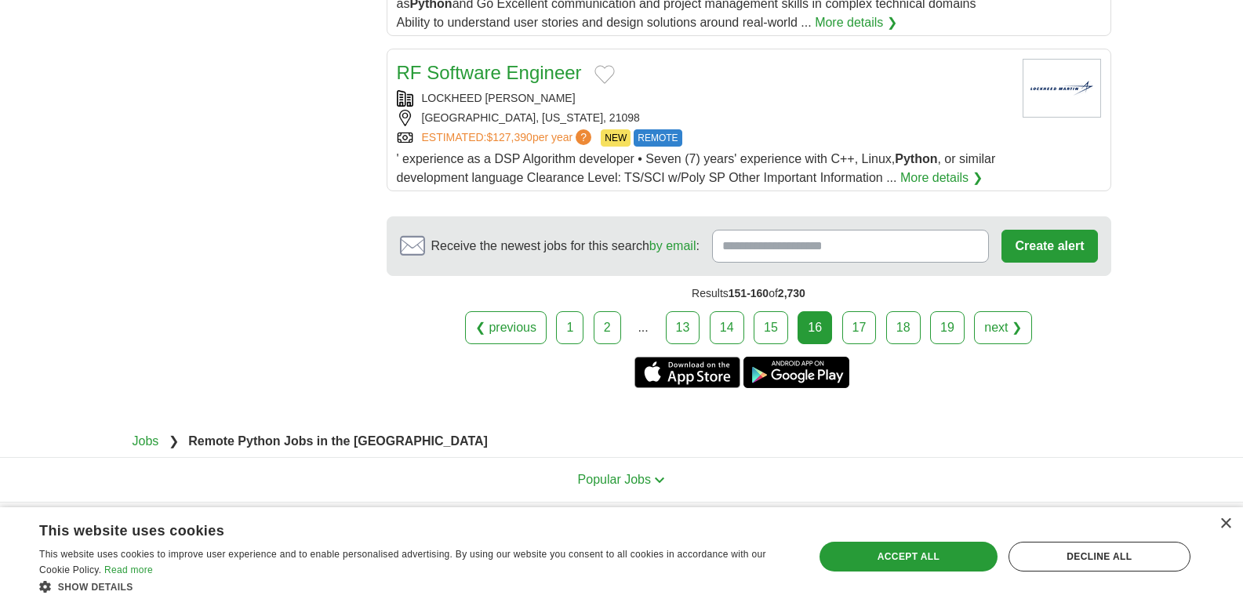
click at [857, 329] on link "17" at bounding box center [859, 327] width 35 height 33
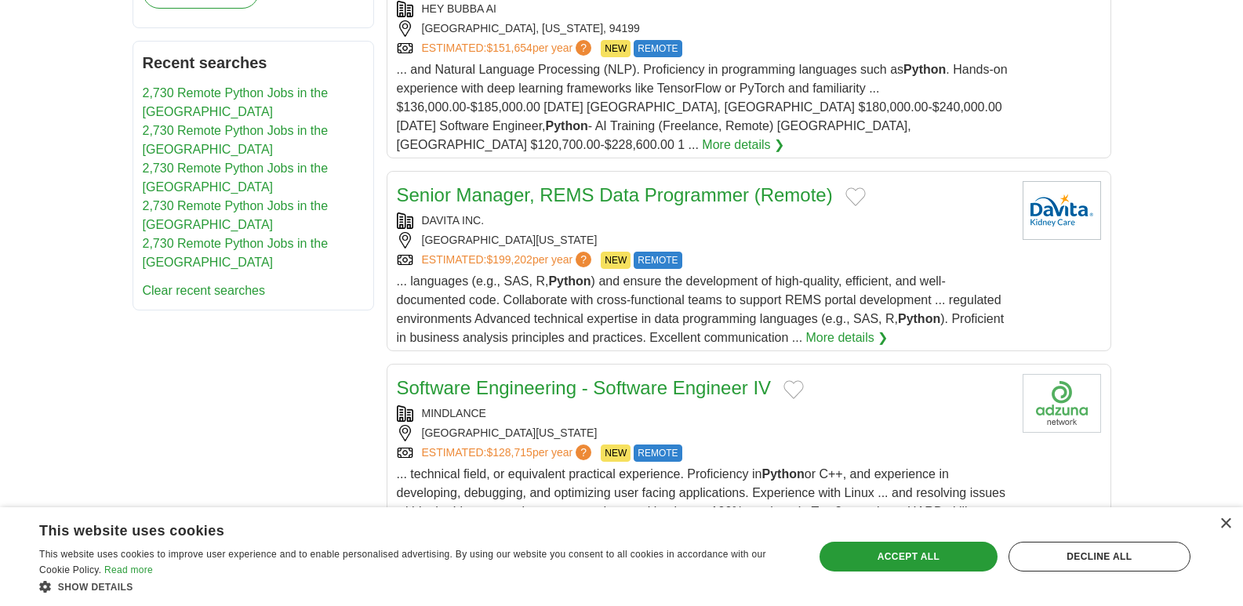
scroll to position [941, 0]
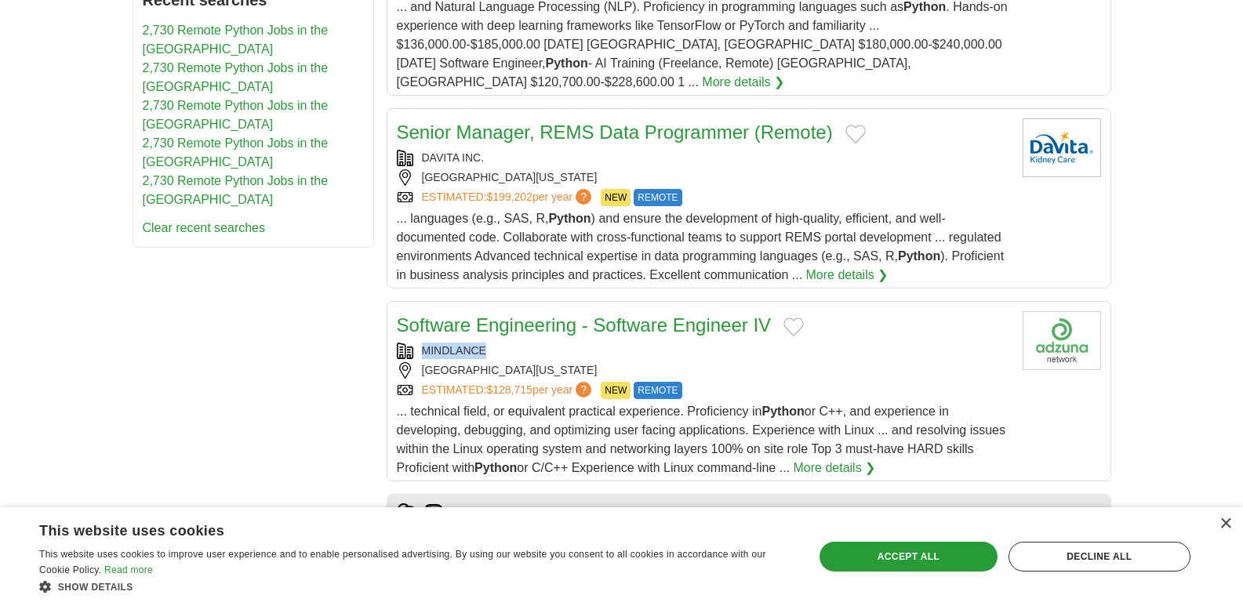
drag, startPoint x: 485, startPoint y: 301, endPoint x: 423, endPoint y: 304, distance: 62.8
click at [423, 343] on div "MINDLANCE" at bounding box center [703, 351] width 613 height 16
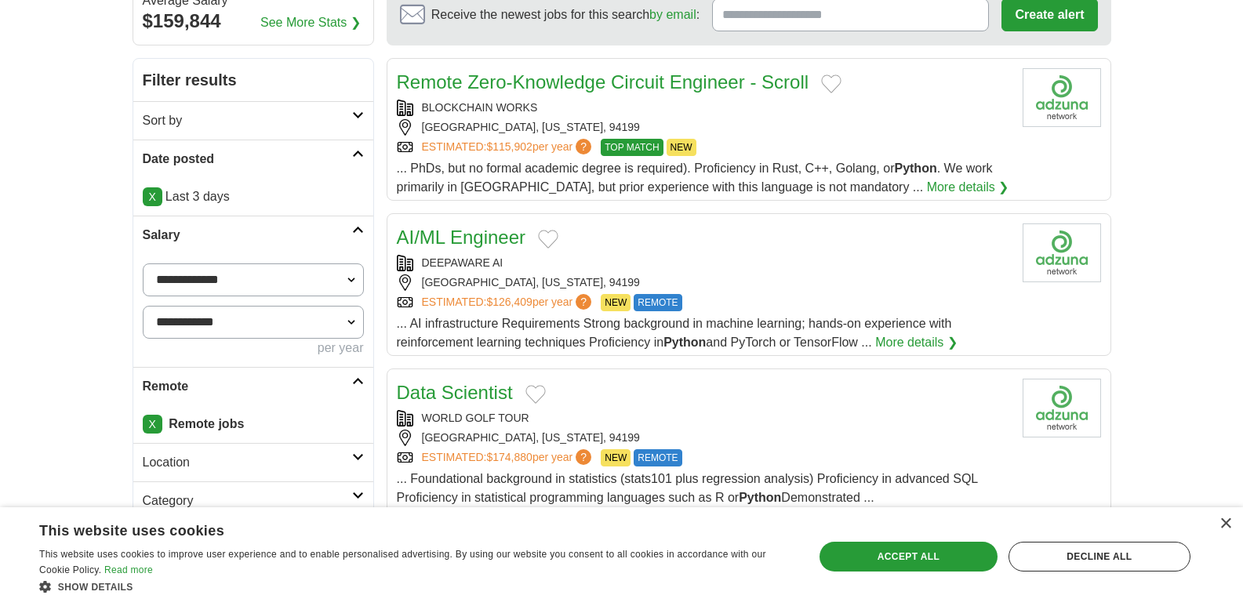
scroll to position [0, 0]
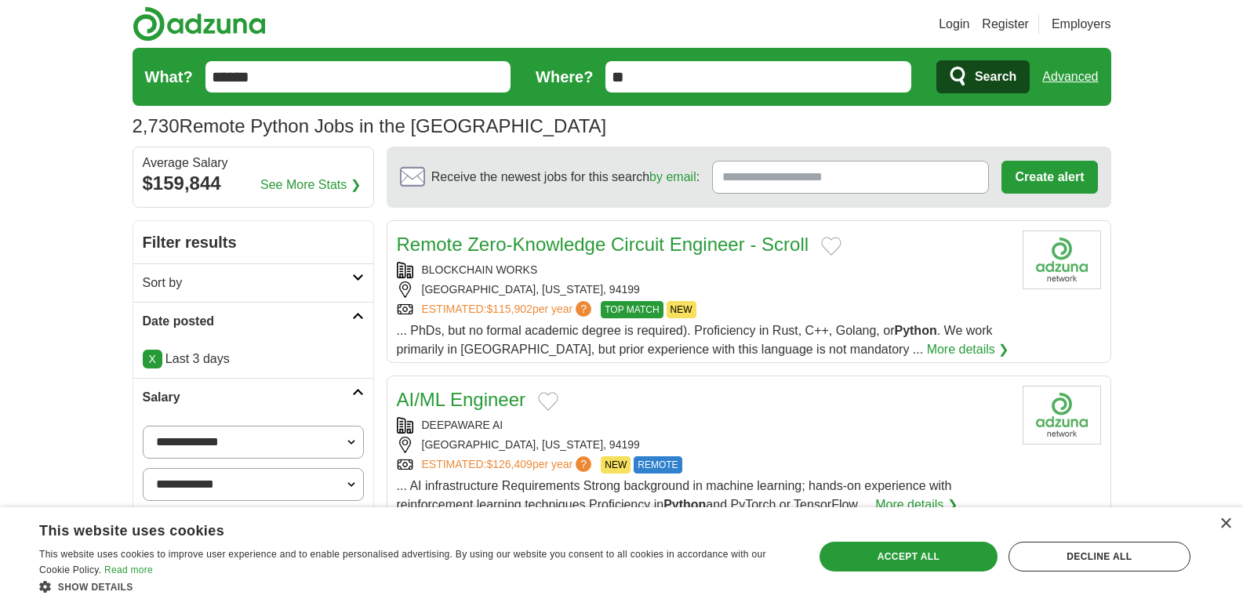
click at [953, 20] on link "Login" at bounding box center [954, 24] width 31 height 19
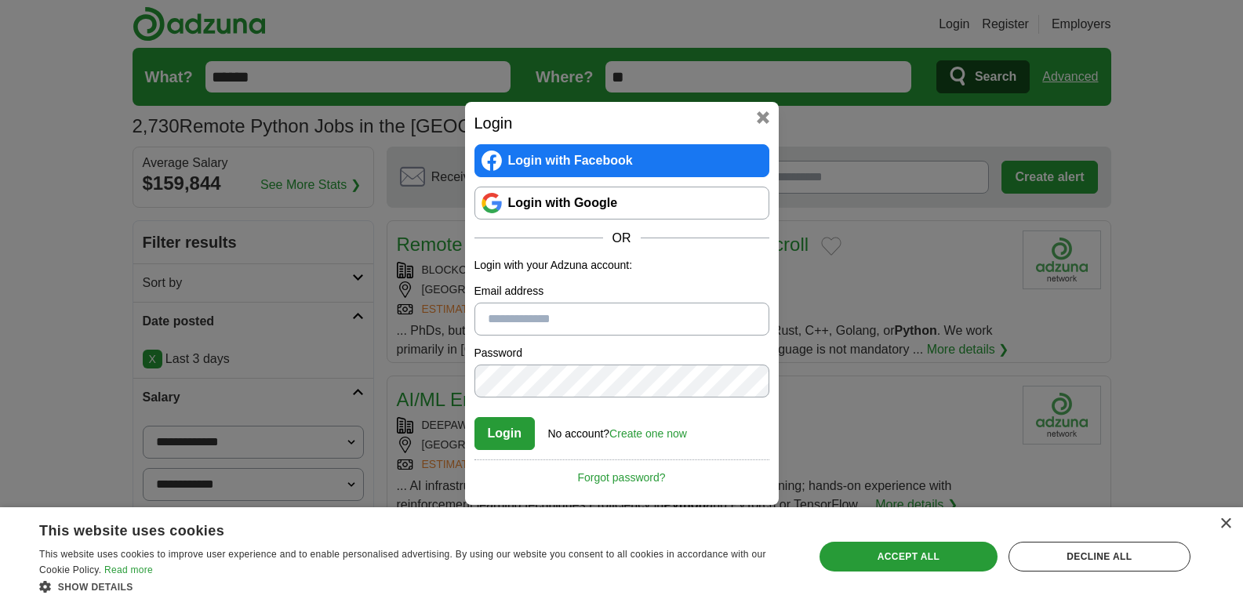
click at [581, 197] on link "Login with Google" at bounding box center [621, 203] width 295 height 33
click at [594, 215] on link "Login with Google" at bounding box center [621, 203] width 295 height 33
click at [630, 214] on link "Login with Google" at bounding box center [621, 203] width 295 height 33
